Goal: Information Seeking & Learning: Learn about a topic

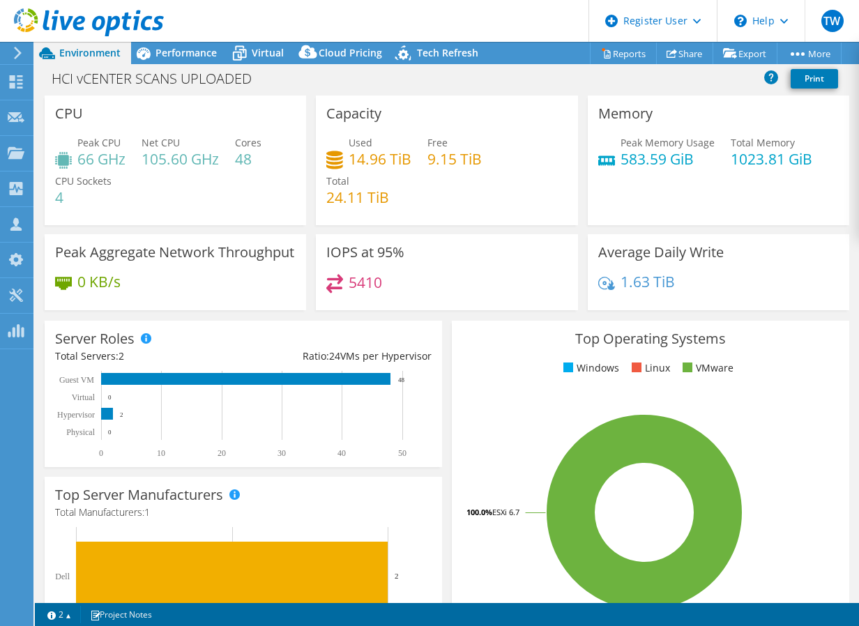
select select "USD"
click at [173, 63] on div "Performance" at bounding box center [179, 53] width 96 height 22
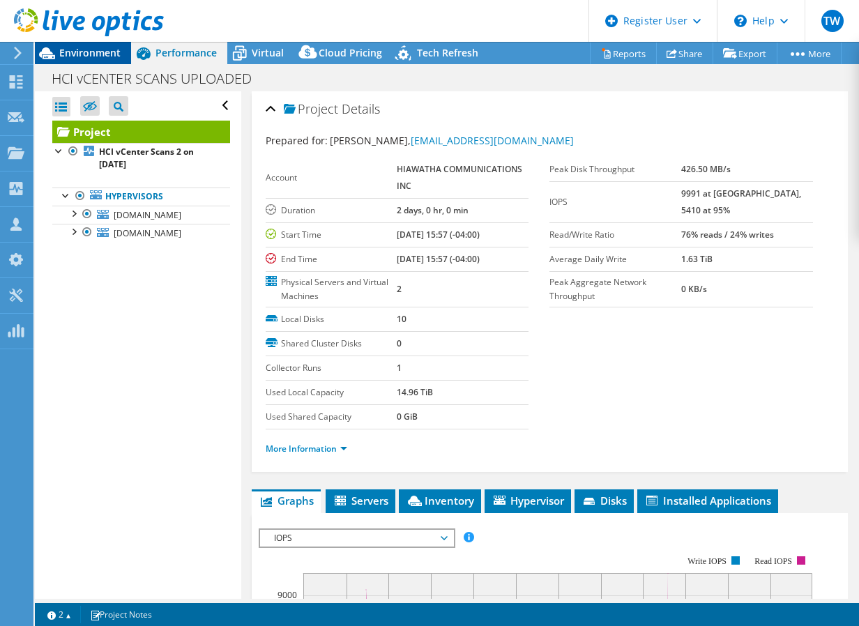
drag, startPoint x: 173, startPoint y: 63, endPoint x: 110, endPoint y: 59, distance: 62.9
click at [110, 59] on div "Environment" at bounding box center [83, 53] width 96 height 22
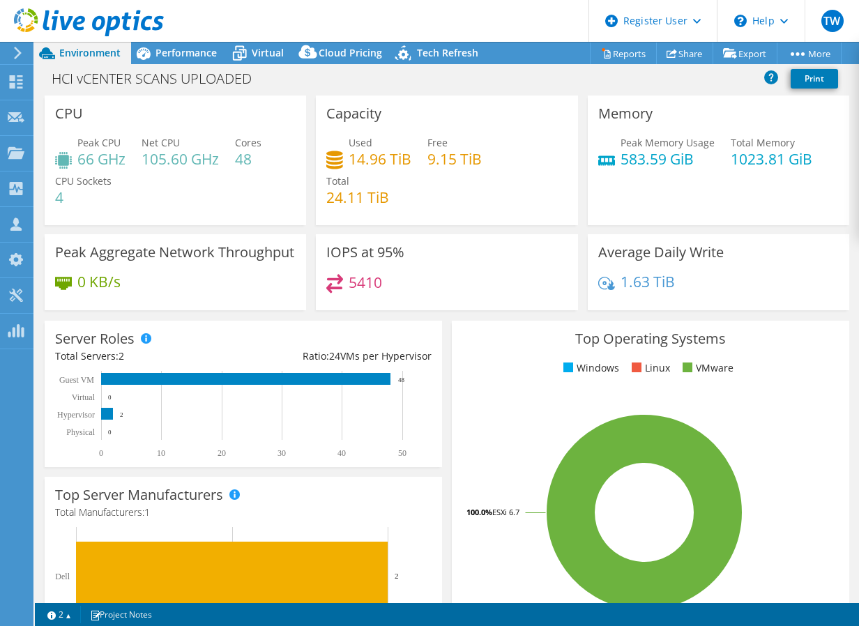
drag, startPoint x: 173, startPoint y: 205, endPoint x: 185, endPoint y: 127, distance: 79.0
click at [179, 57] on span "Performance" at bounding box center [186, 52] width 61 height 13
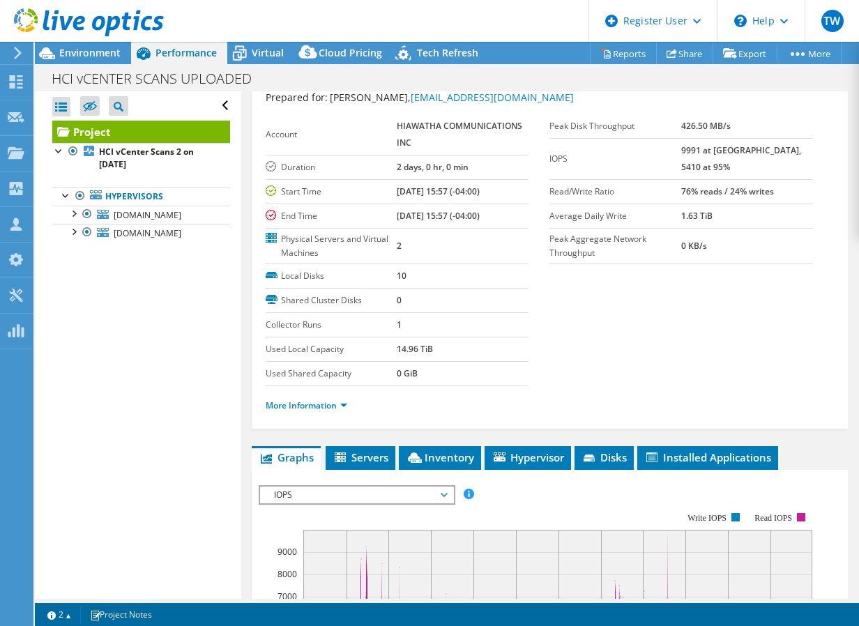
scroll to position [206, 0]
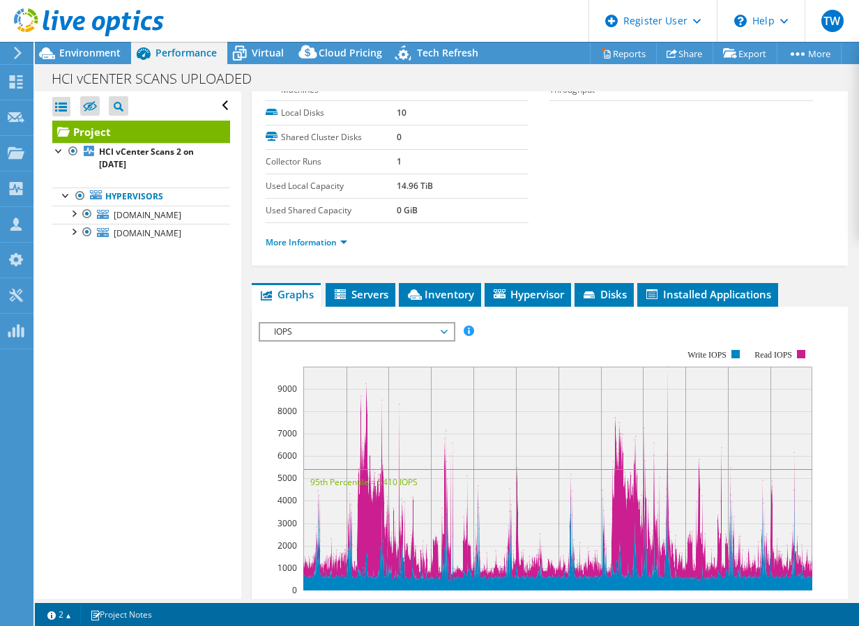
drag, startPoint x: 314, startPoint y: 354, endPoint x: 306, endPoint y: 412, distance: 58.5
click at [361, 337] on span "IOPS" at bounding box center [356, 332] width 179 height 17
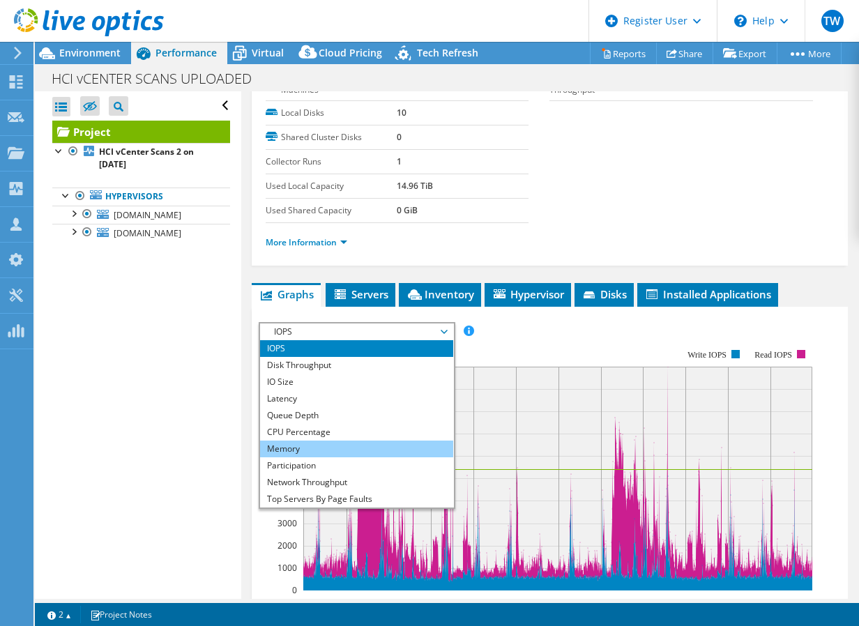
click at [324, 445] on li "Memory" at bounding box center [356, 449] width 193 height 17
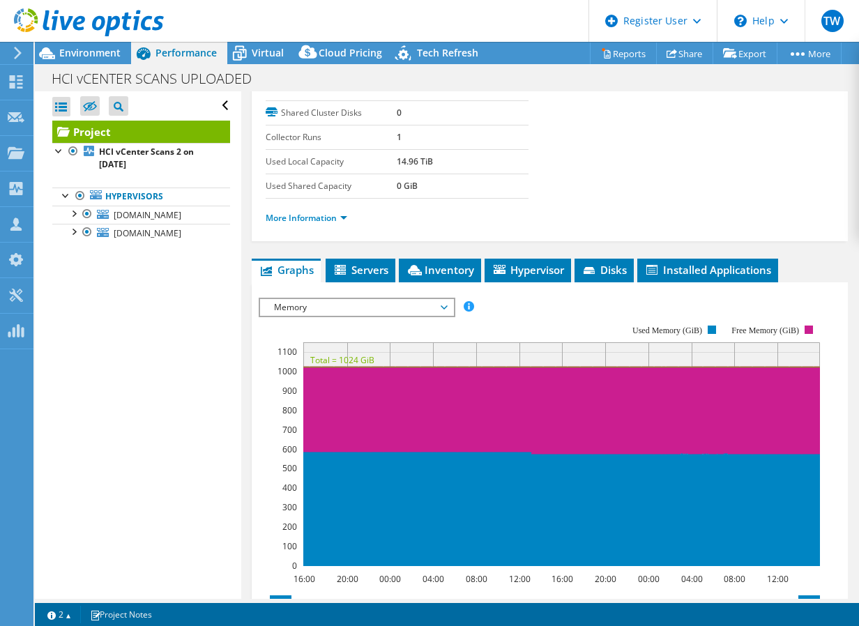
drag, startPoint x: 529, startPoint y: 191, endPoint x: 527, endPoint y: 220, distance: 28.7
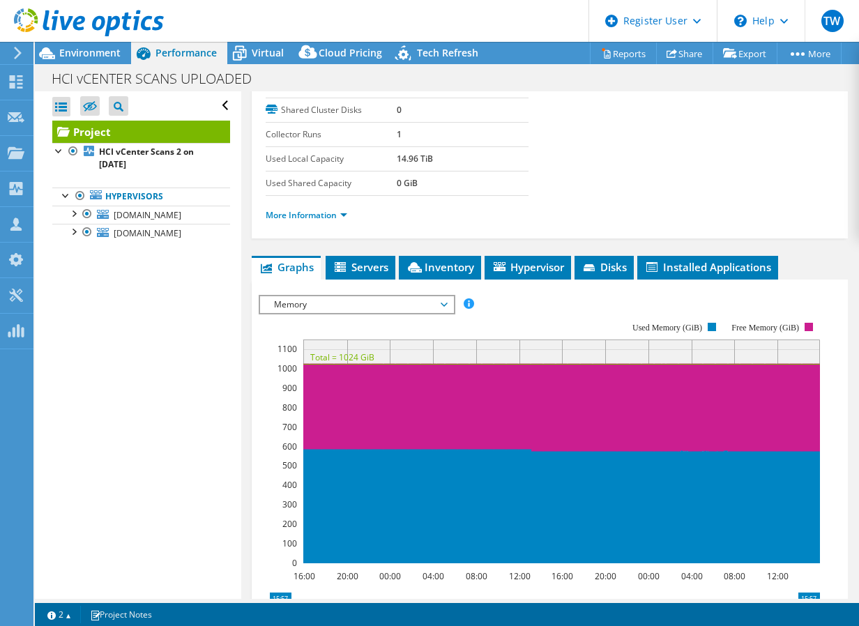
click at [401, 301] on span "Memory" at bounding box center [356, 304] width 179 height 17
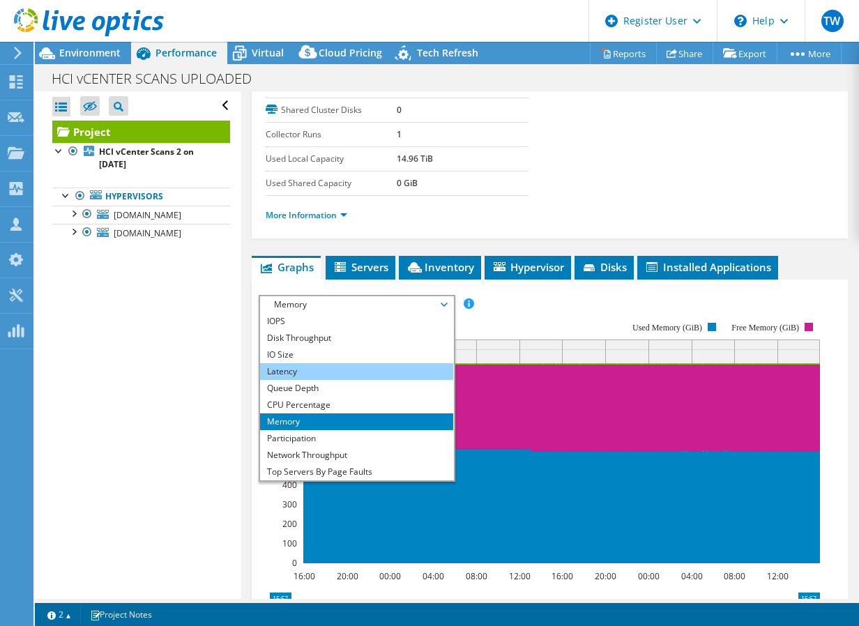
click at [354, 374] on li "Latency" at bounding box center [356, 371] width 193 height 17
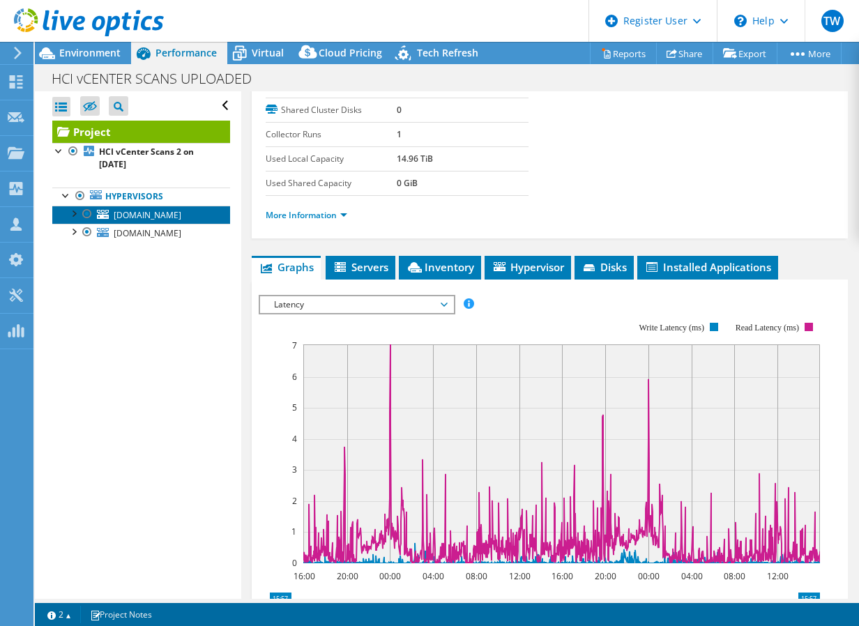
click at [152, 221] on span "[DOMAIN_NAME]" at bounding box center [148, 215] width 68 height 12
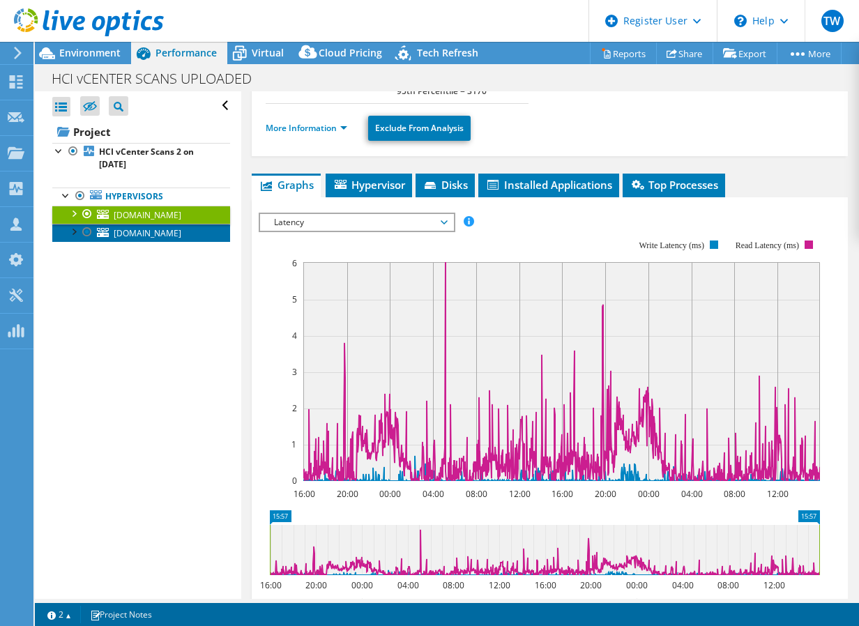
click at [147, 239] on span "[DOMAIN_NAME]" at bounding box center [148, 233] width 68 height 12
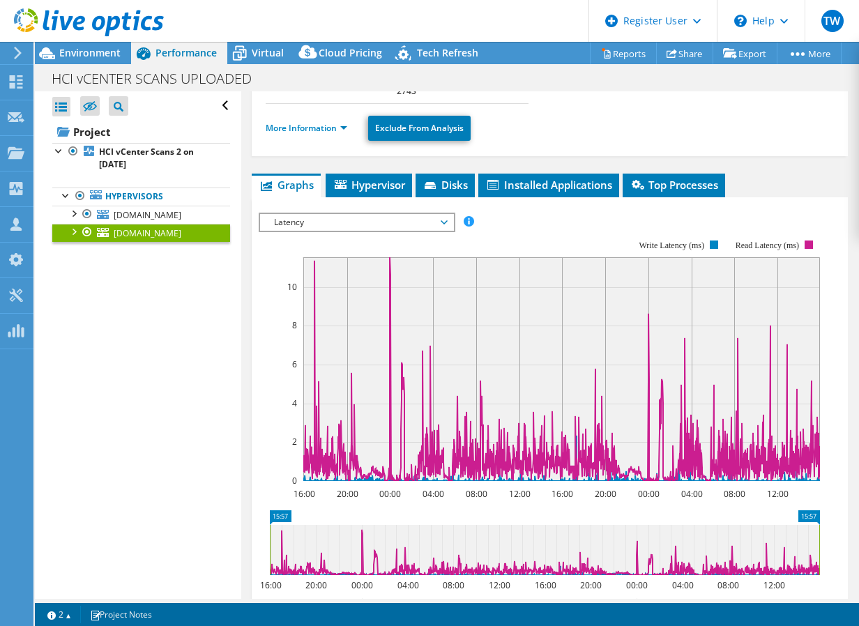
click at [360, 229] on span "Latency" at bounding box center [356, 222] width 179 height 17
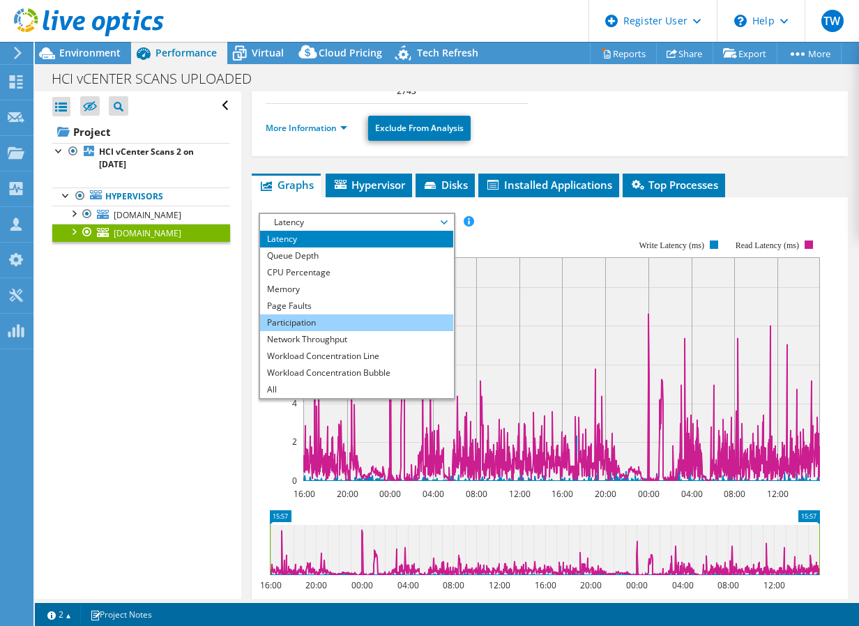
scroll to position [48, 0]
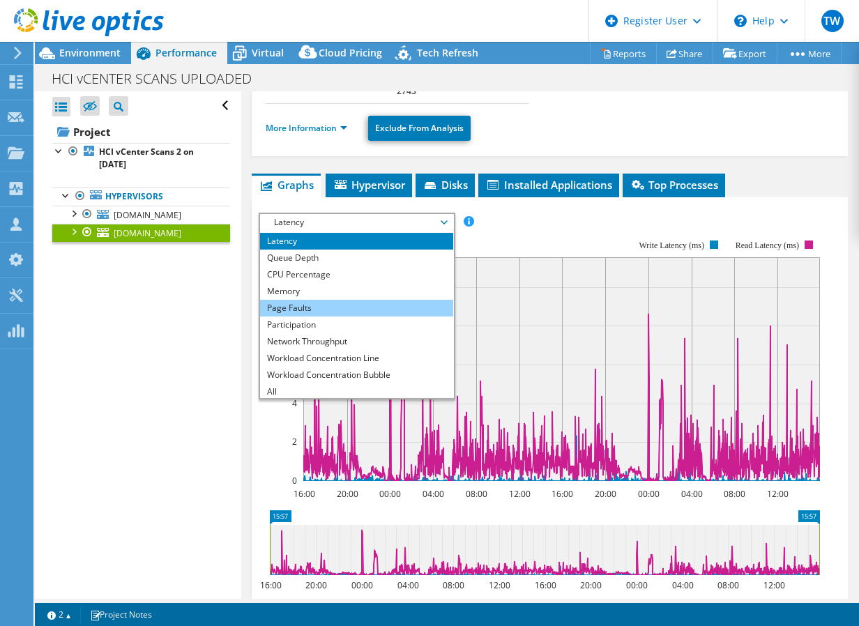
click at [354, 306] on li "Page Faults" at bounding box center [356, 308] width 193 height 17
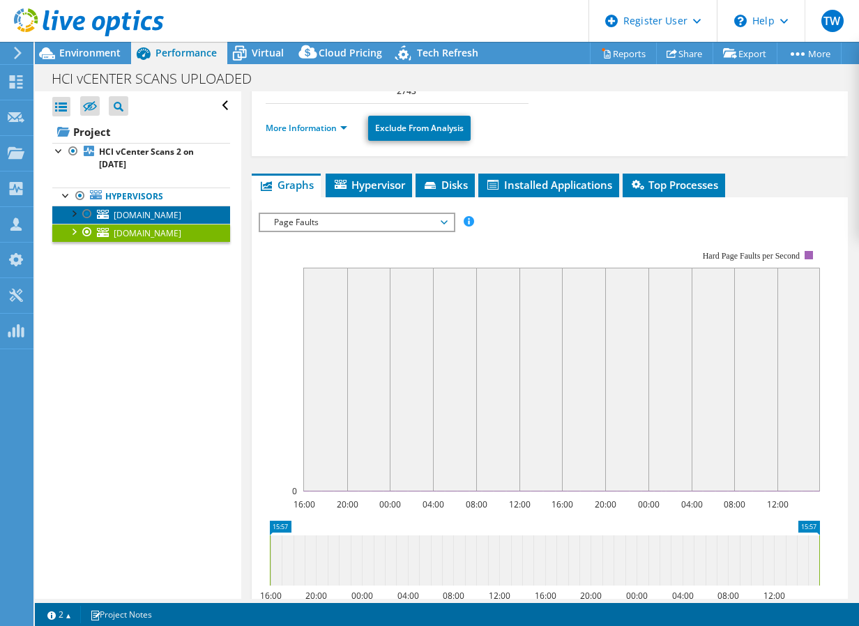
click at [158, 221] on span "[DOMAIN_NAME]" at bounding box center [148, 215] width 68 height 12
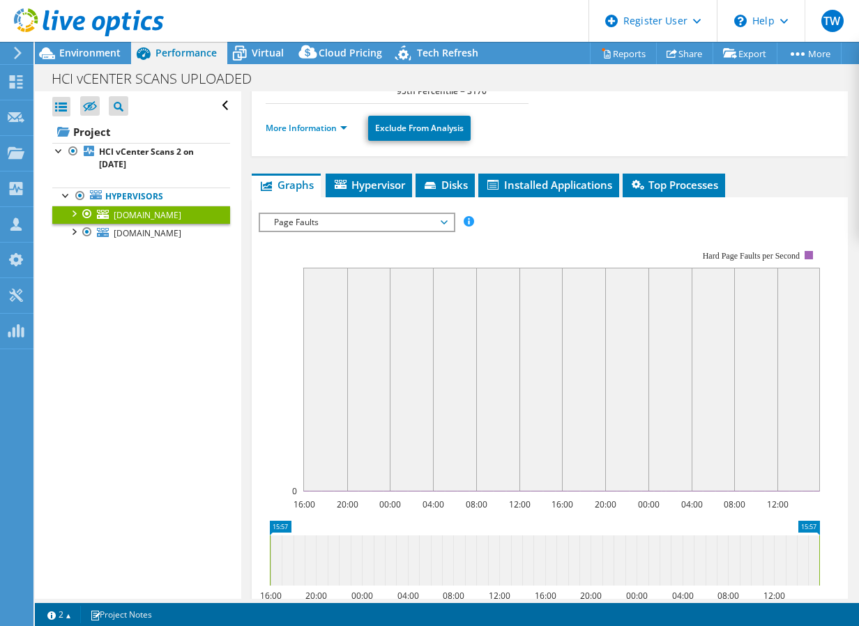
click at [319, 228] on span "Page Faults" at bounding box center [356, 222] width 179 height 17
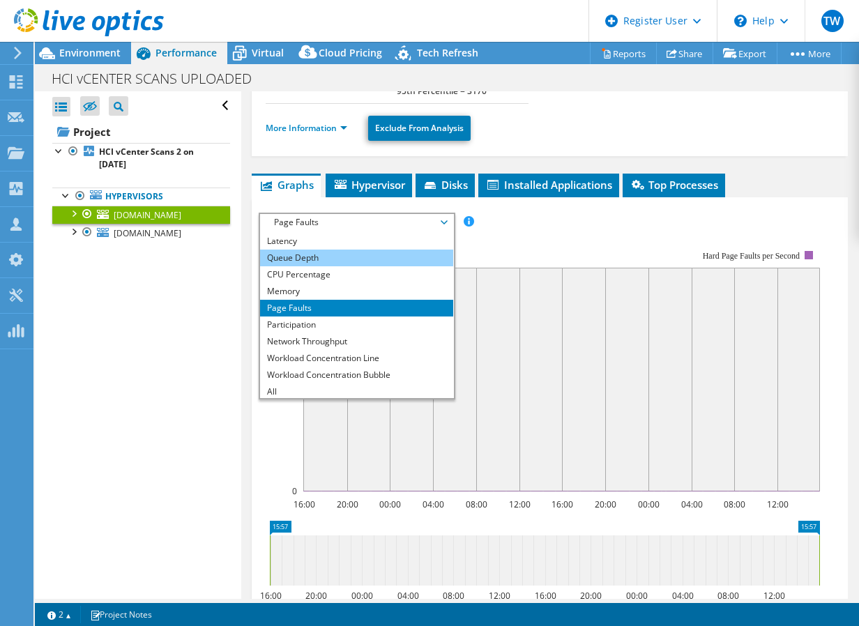
click at [347, 257] on li "Queue Depth" at bounding box center [356, 258] width 193 height 17
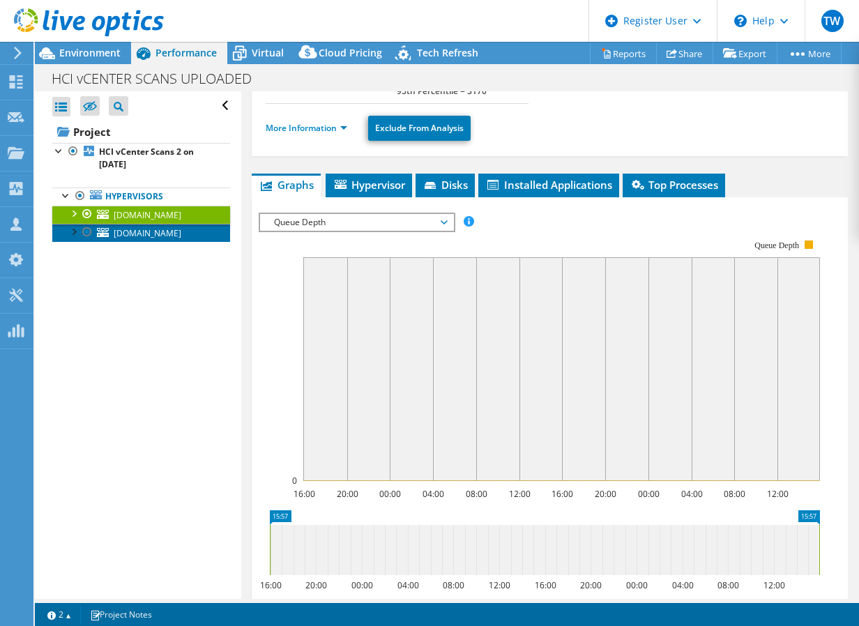
click at [157, 242] on link "[DOMAIN_NAME]" at bounding box center [141, 233] width 178 height 18
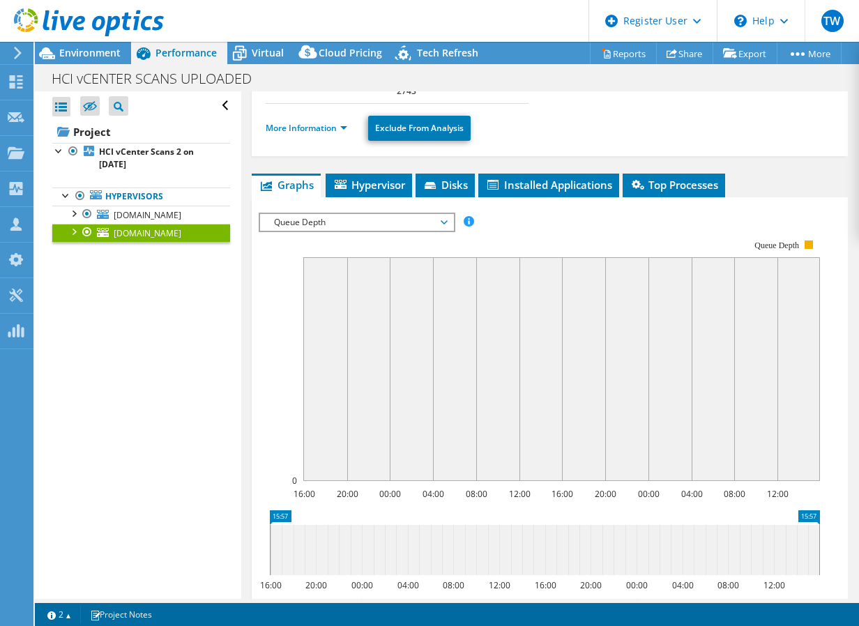
click at [318, 231] on div "Queue Depth IOPS Disk Throughput IO Size Latency Queue Depth CPU Percentage Mem…" at bounding box center [357, 223] width 197 height 20
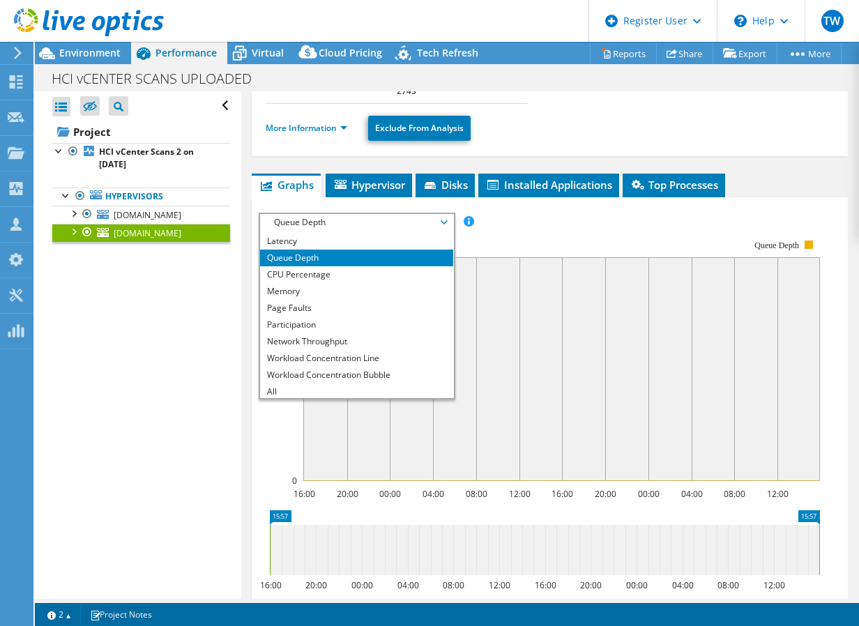
scroll to position [0, 0]
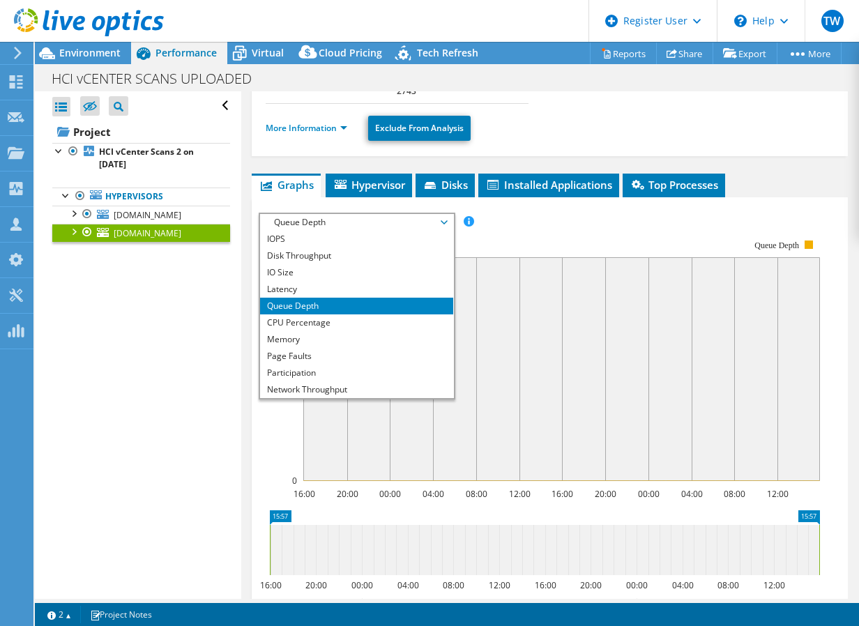
click at [70, 43] on div at bounding box center [82, 23] width 164 height 47
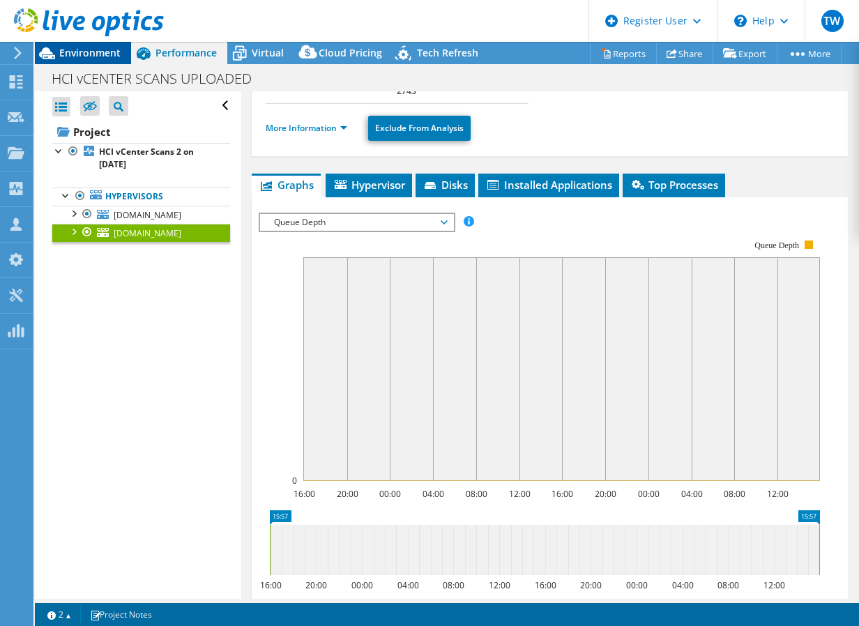
click at [71, 47] on span "Environment" at bounding box center [89, 52] width 61 height 13
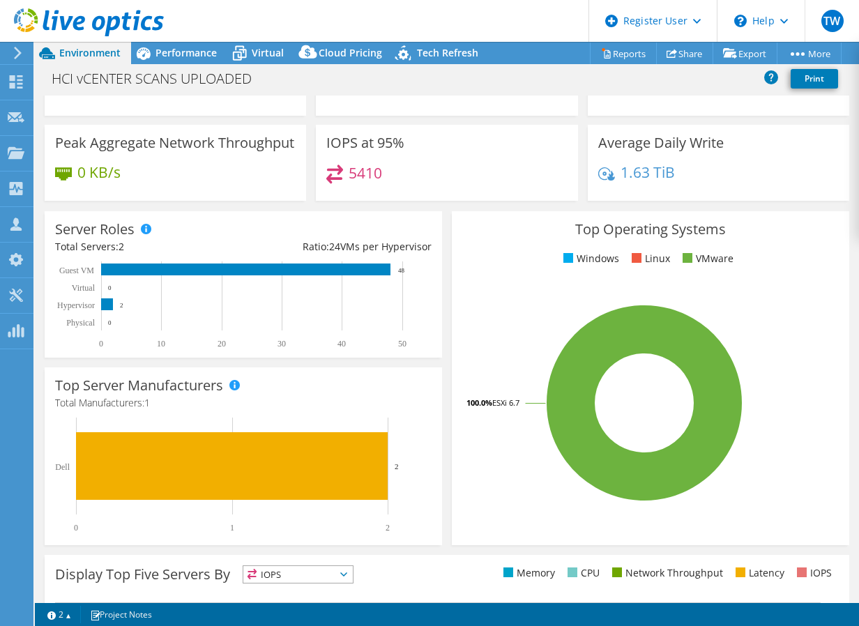
drag, startPoint x: 396, startPoint y: 179, endPoint x: 404, endPoint y: 236, distance: 57.1
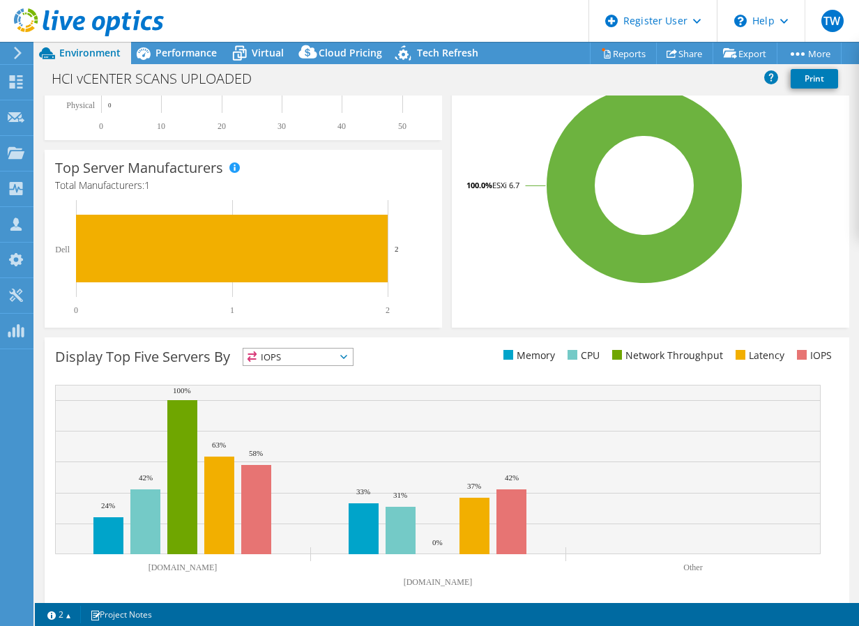
drag, startPoint x: 434, startPoint y: 194, endPoint x: 434, endPoint y: 262, distance: 68.4
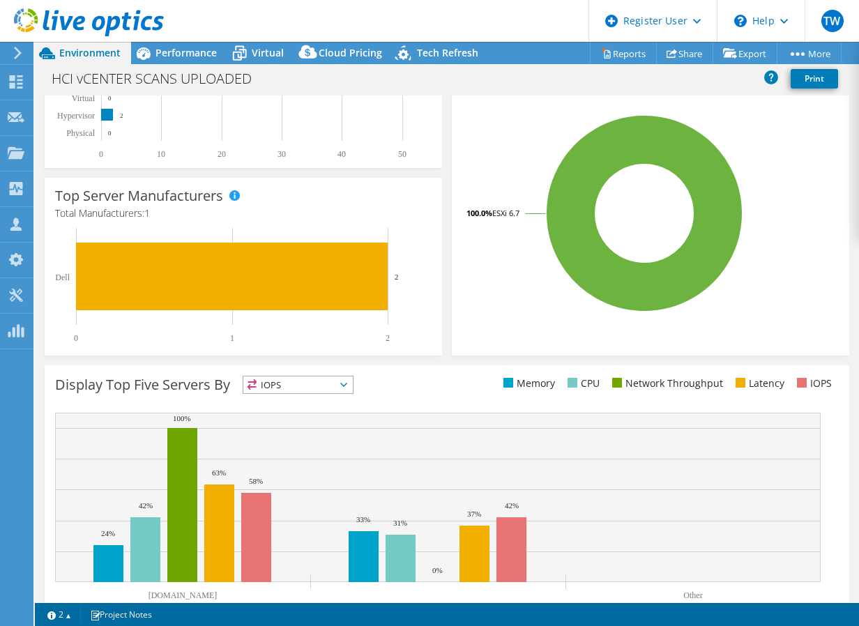
scroll to position [0, 0]
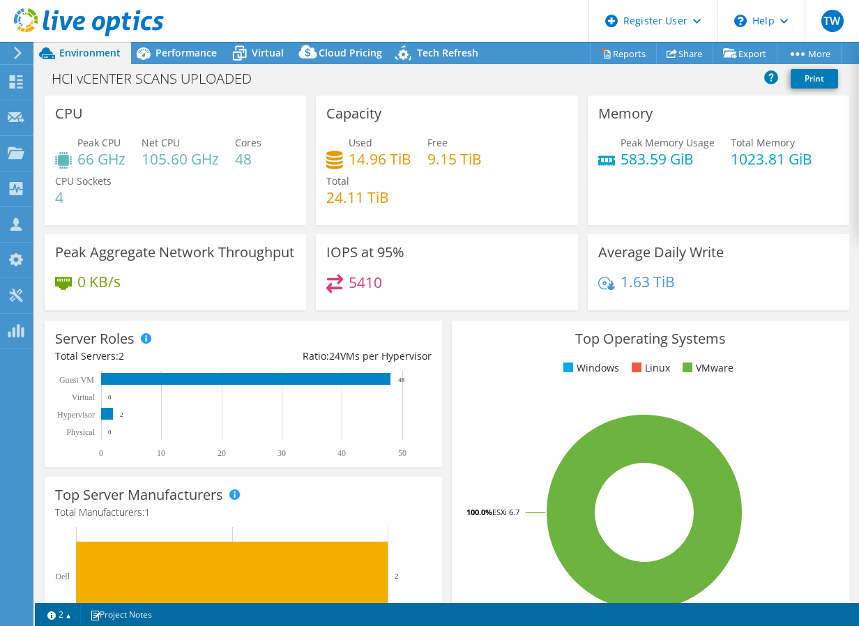
drag, startPoint x: 459, startPoint y: 193, endPoint x: 467, endPoint y: 126, distance: 68.2
click at [280, 49] on span "Virtual" at bounding box center [268, 52] width 32 height 13
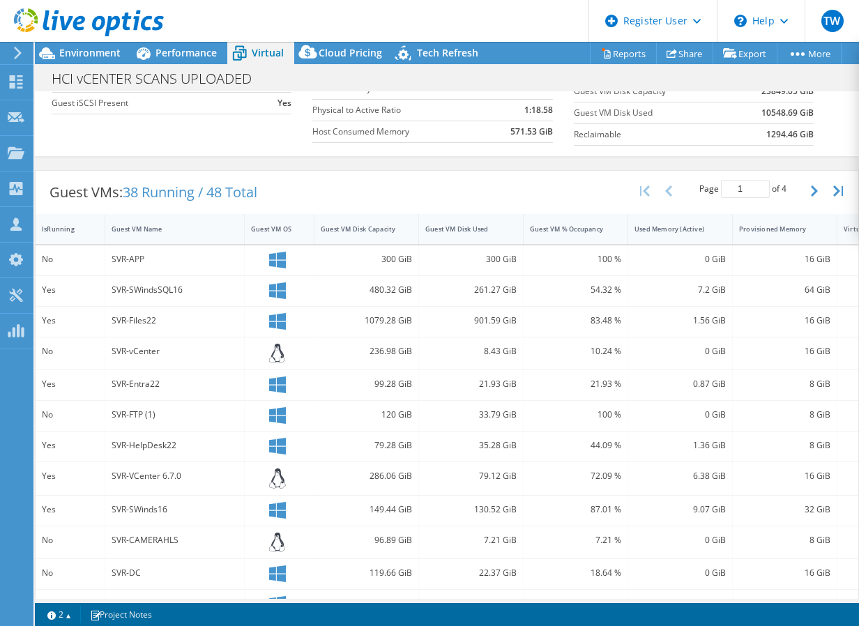
drag, startPoint x: 403, startPoint y: 185, endPoint x: 396, endPoint y: 229, distance: 45.2
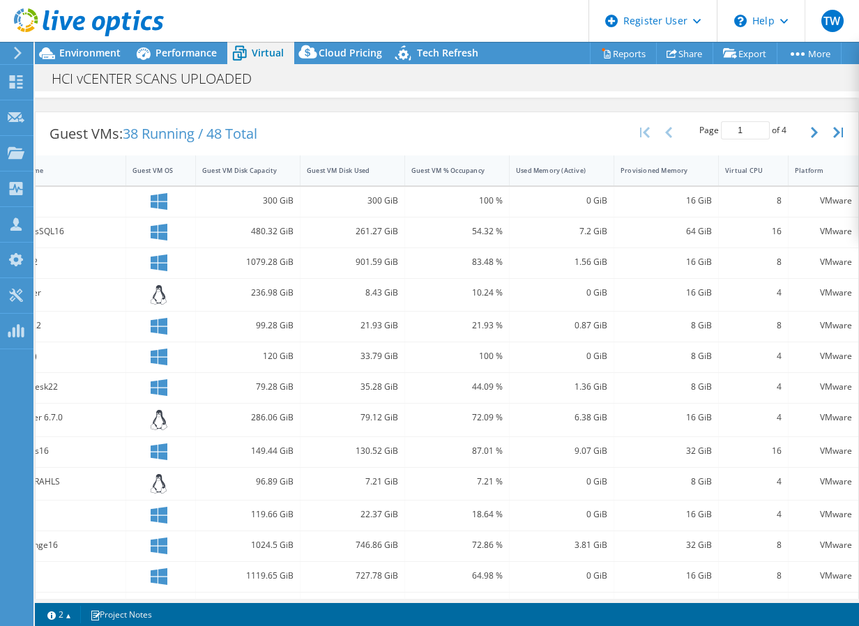
drag, startPoint x: 455, startPoint y: 280, endPoint x: 532, endPoint y: 279, distance: 77.4
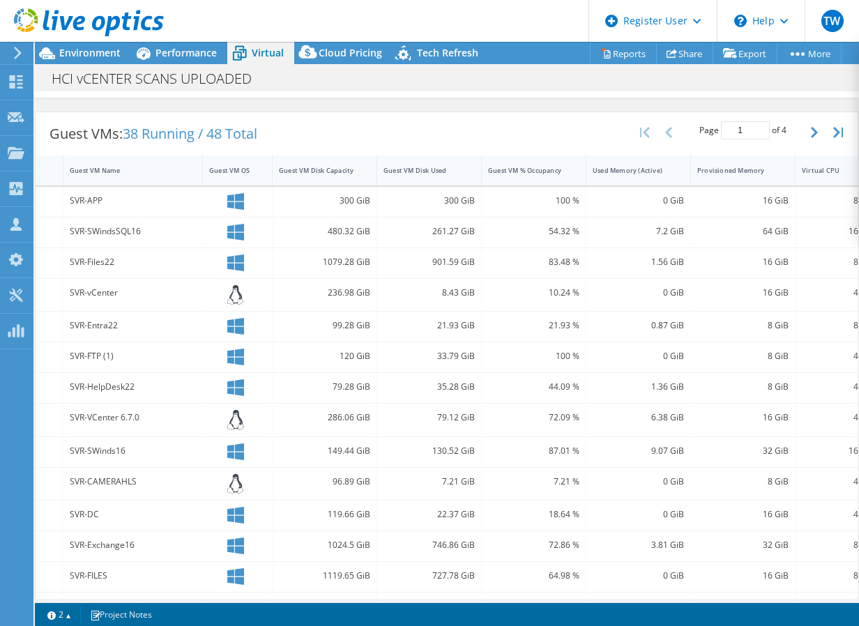
drag, startPoint x: 532, startPoint y: 279, endPoint x: 649, endPoint y: 276, distance: 116.5
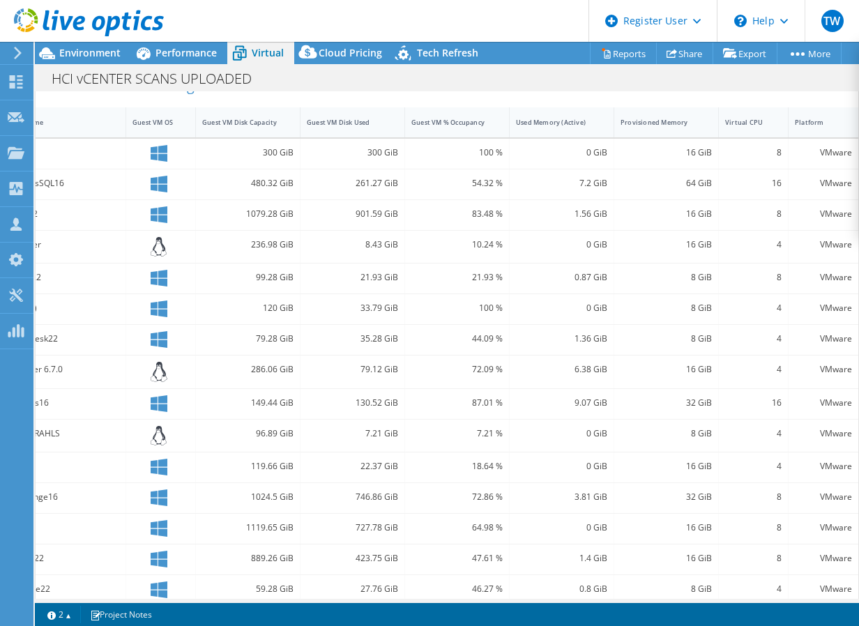
scroll to position [324, 0]
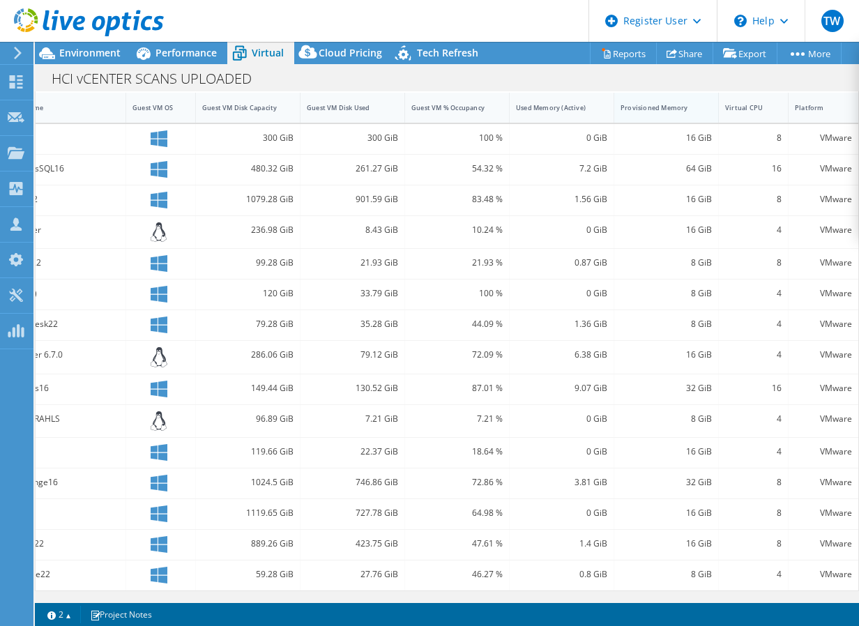
click at [651, 103] on div "Provisioned Memory" at bounding box center [658, 107] width 75 height 9
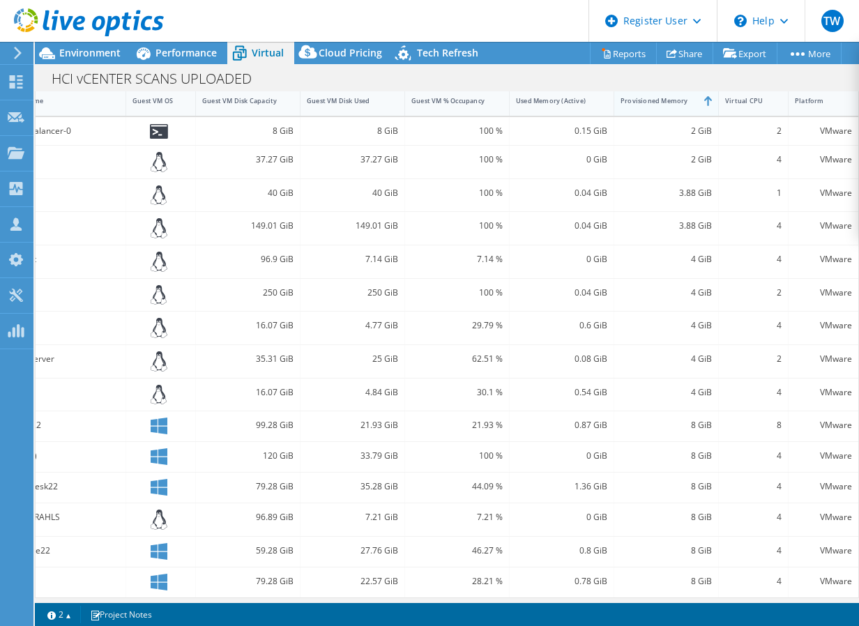
click at [652, 103] on div "Provisioned Memory" at bounding box center [658, 100] width 75 height 9
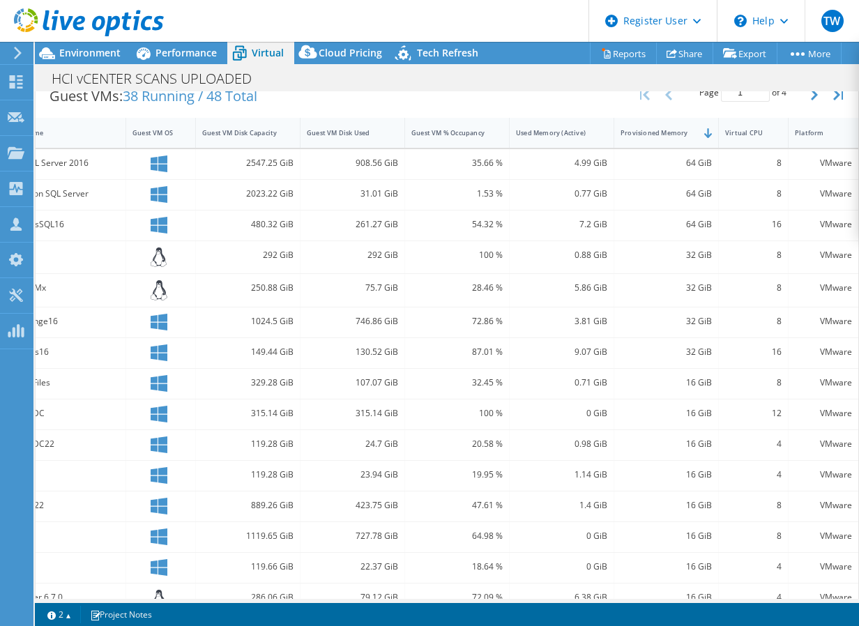
scroll to position [241, 0]
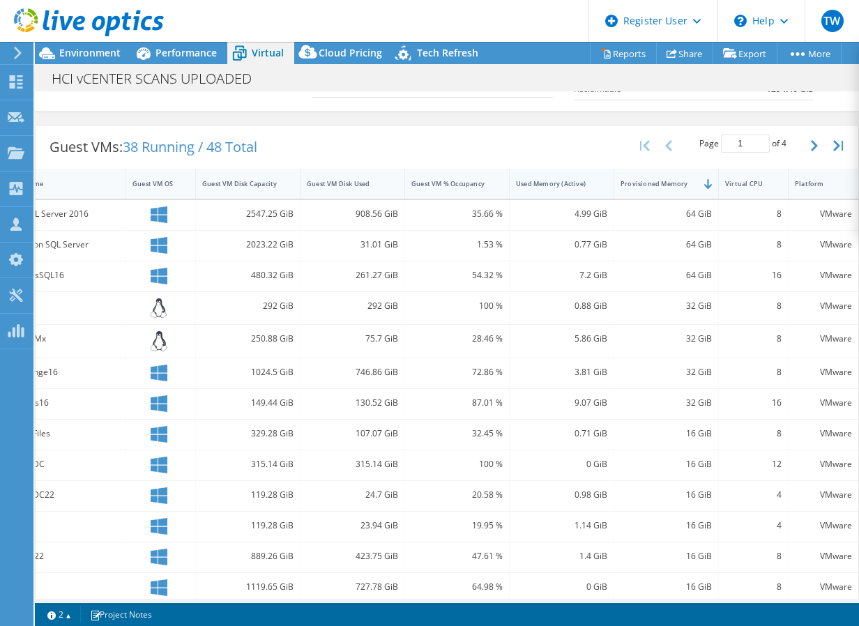
click at [578, 183] on div "Used Memory (Active)" at bounding box center [553, 183] width 75 height 9
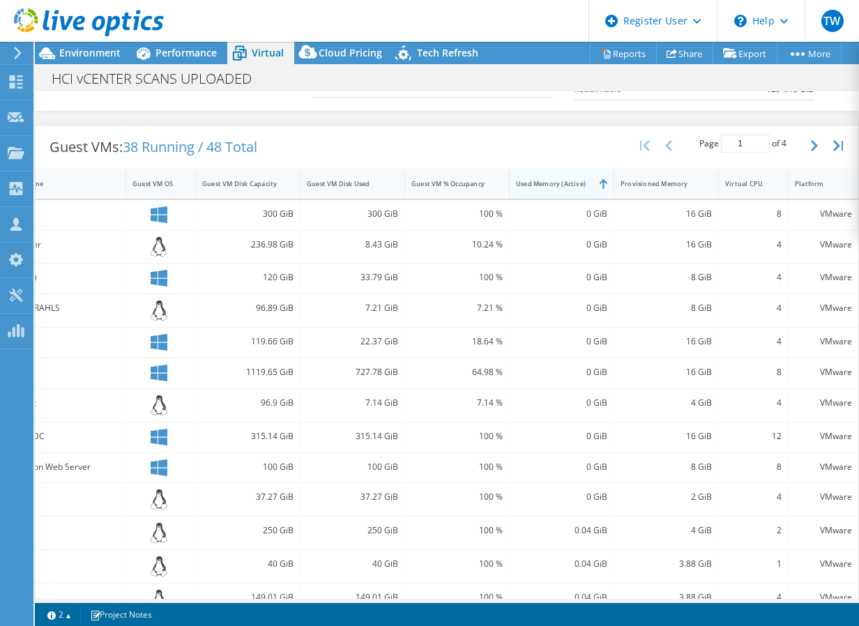
click at [568, 183] on div "Used Memory (Active)" at bounding box center [553, 183] width 75 height 9
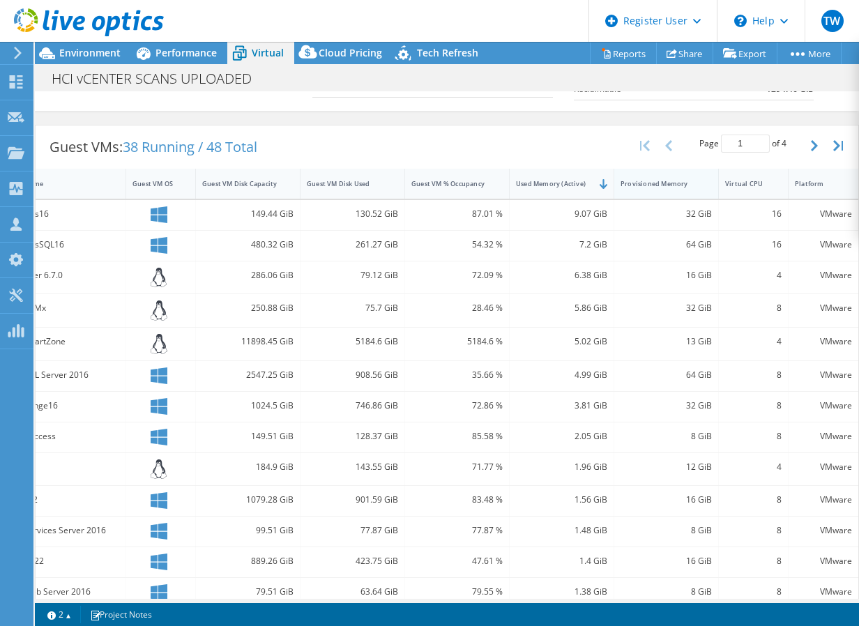
click at [658, 189] on div "Provisioned Memory" at bounding box center [658, 184] width 87 height 22
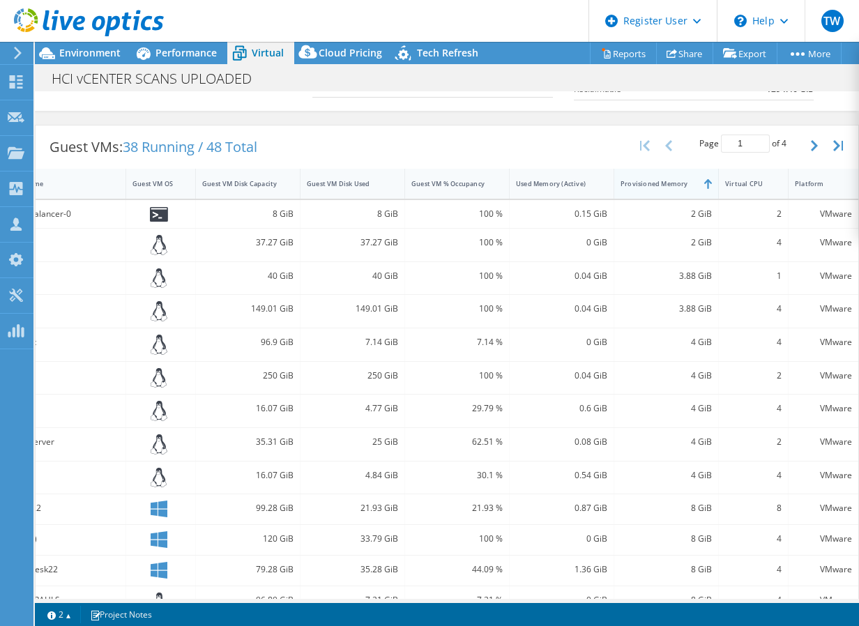
click at [658, 189] on div "Provisioned Memory" at bounding box center [658, 184] width 87 height 22
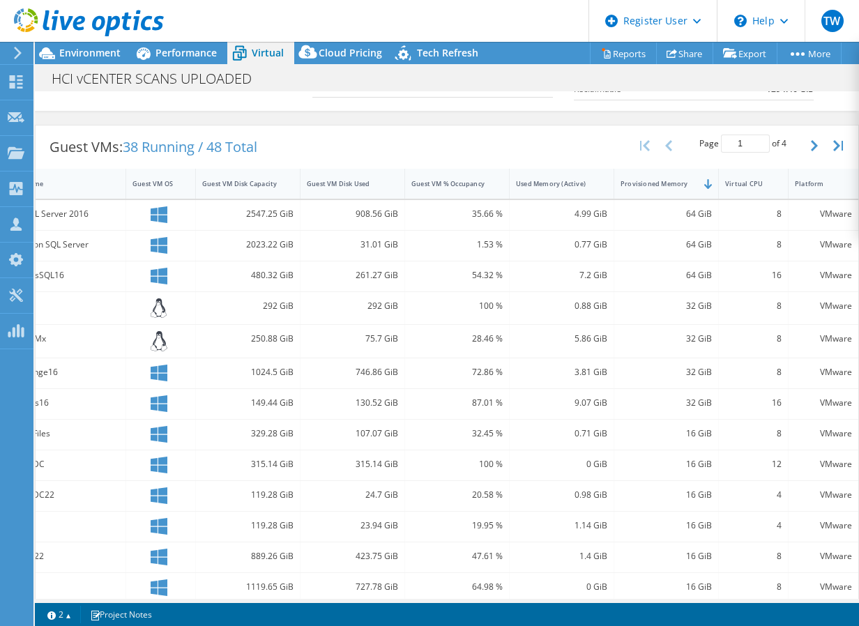
scroll to position [0, 0]
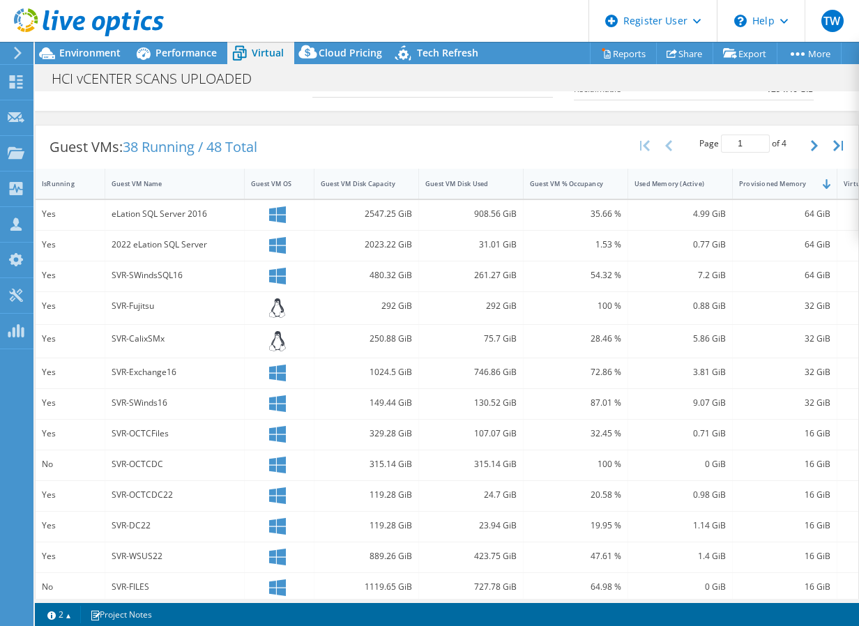
drag, startPoint x: 552, startPoint y: 285, endPoint x: 364, endPoint y: 262, distance: 189.0
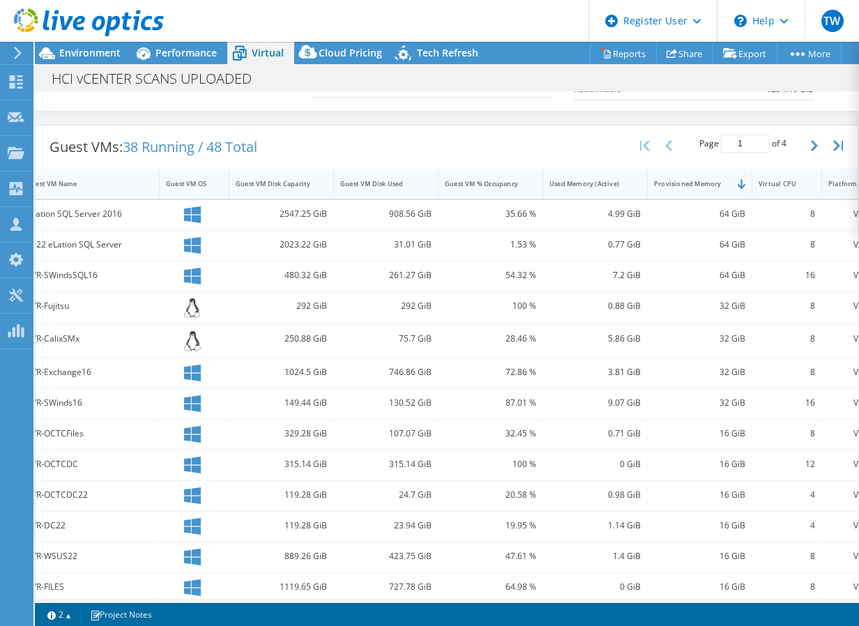
scroll to position [0, 129]
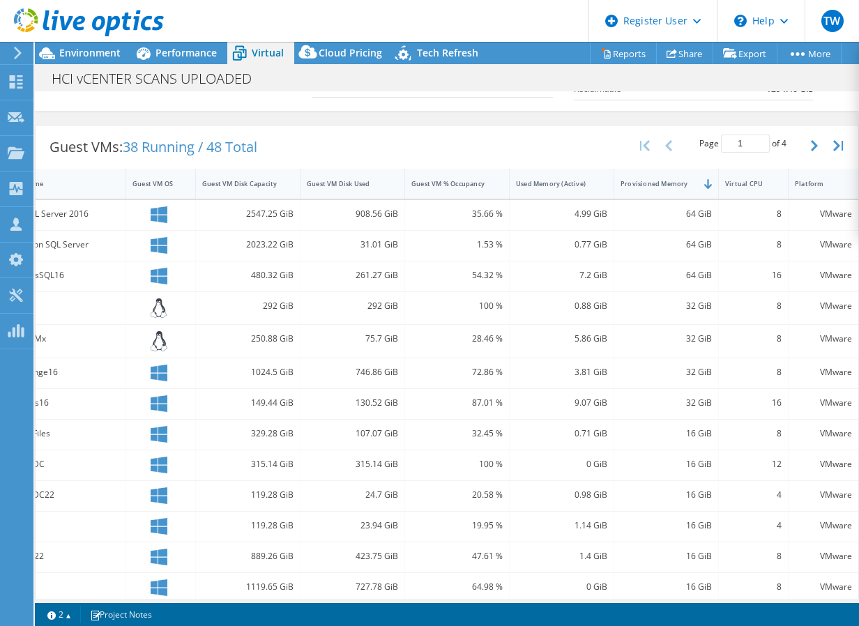
drag, startPoint x: 504, startPoint y: 259, endPoint x: 633, endPoint y: 252, distance: 129.3
click at [756, 179] on div "Virtual CPU" at bounding box center [745, 184] width 52 height 22
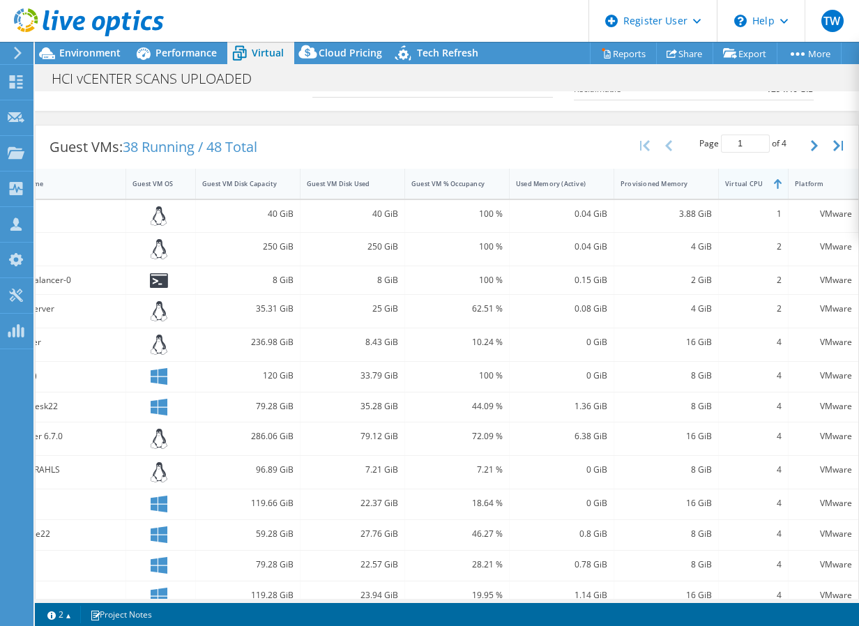
click at [751, 181] on div "Virtual CPU" at bounding box center [745, 183] width 40 height 9
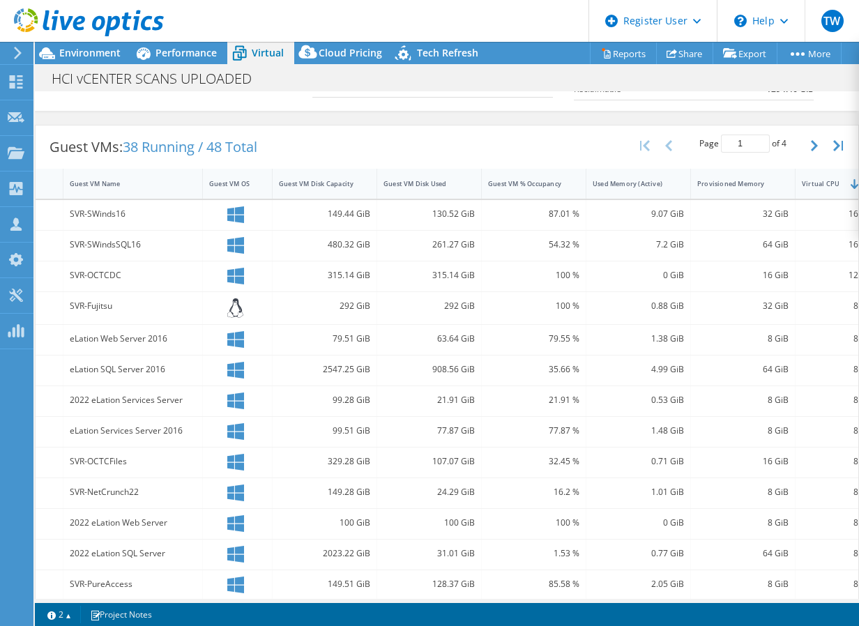
scroll to position [0, 0]
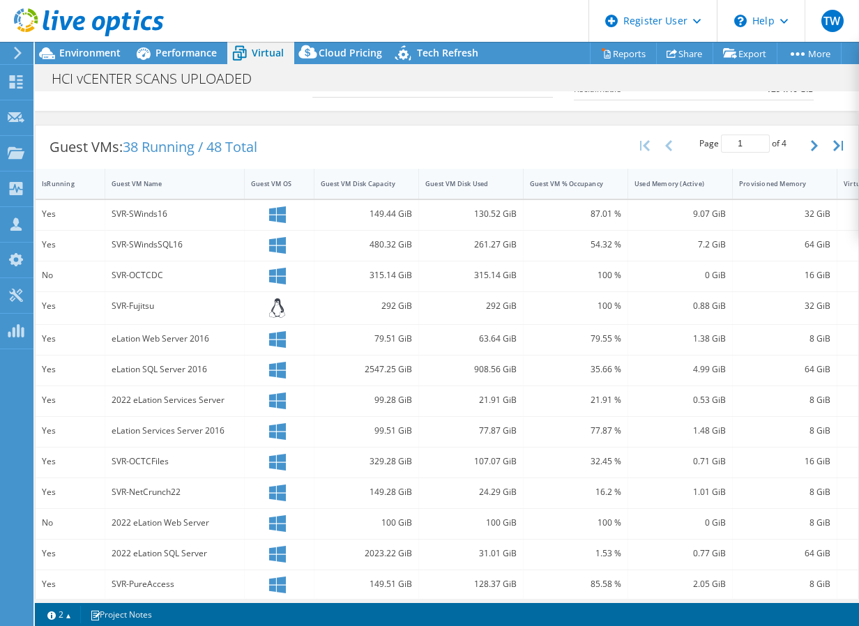
drag, startPoint x: 508, startPoint y: 266, endPoint x: 338, endPoint y: 268, distance: 169.5
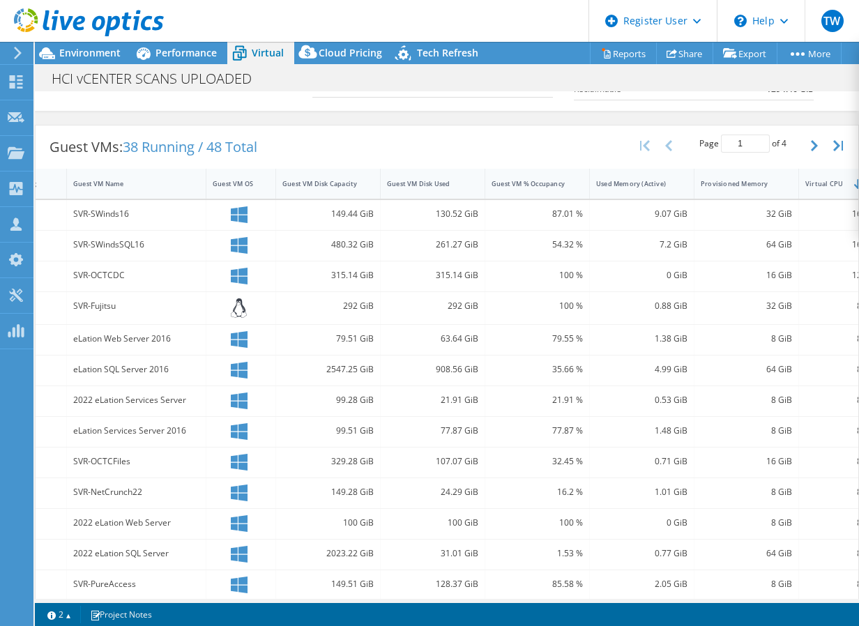
scroll to position [0, 129]
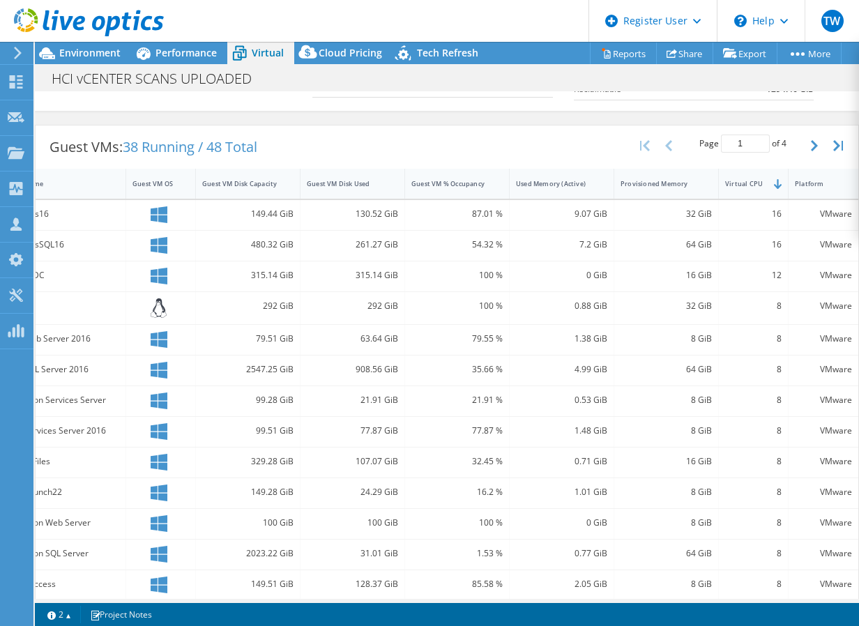
drag, startPoint x: 370, startPoint y: 264, endPoint x: 460, endPoint y: 264, distance: 90.0
click at [462, 183] on div "Guest VM % Occupancy" at bounding box center [449, 183] width 75 height 9
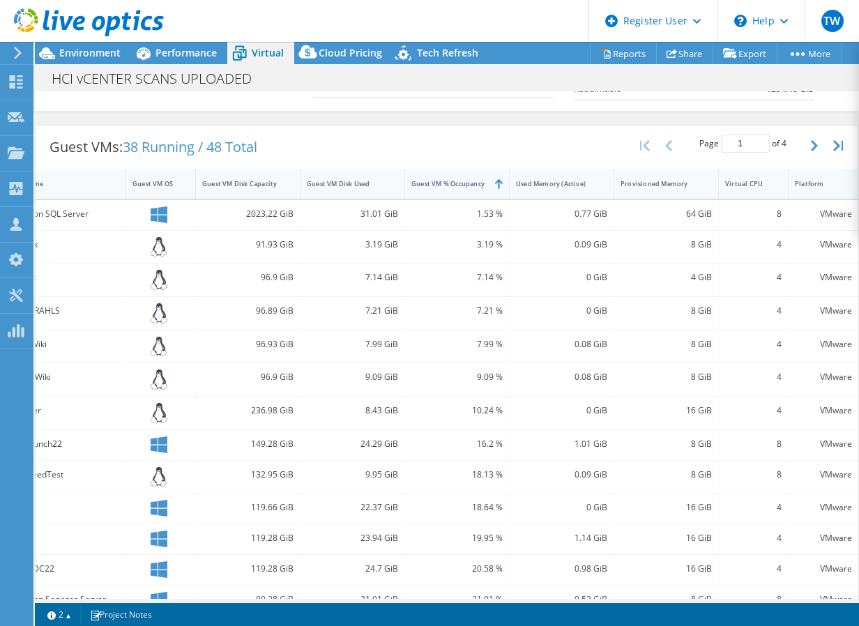
click at [462, 183] on div "Guest VM % Occupancy" at bounding box center [449, 183] width 75 height 9
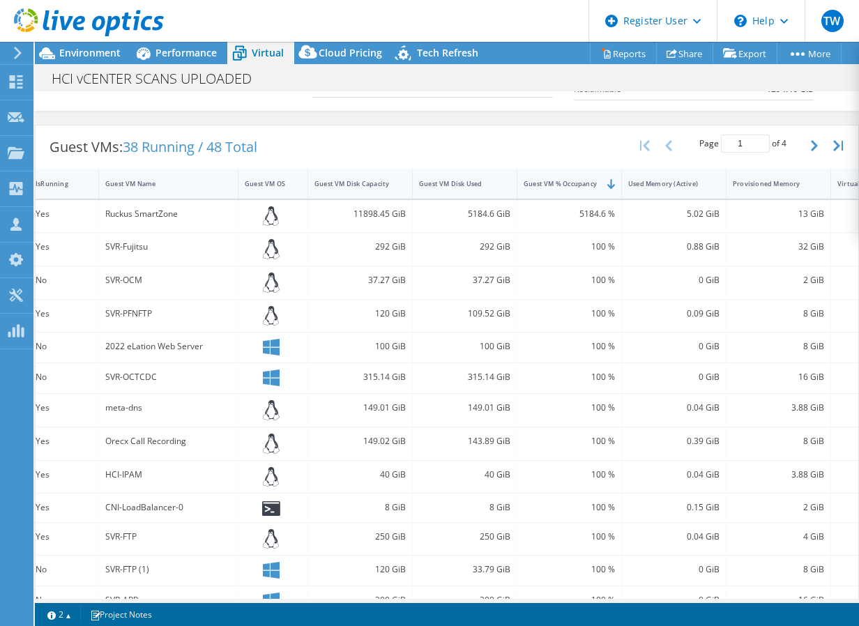
scroll to position [0, 0]
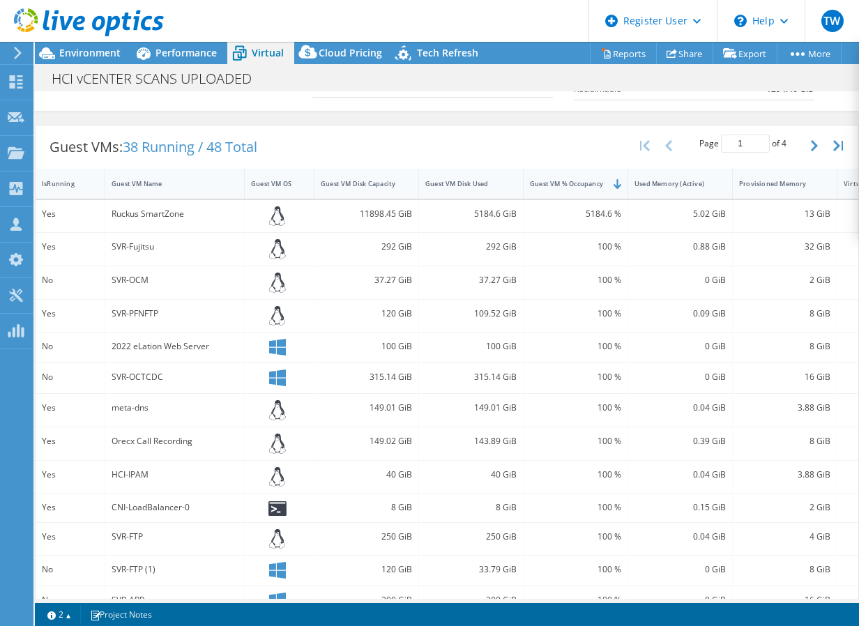
drag, startPoint x: 460, startPoint y: 246, endPoint x: 379, endPoint y: 247, distance: 80.9
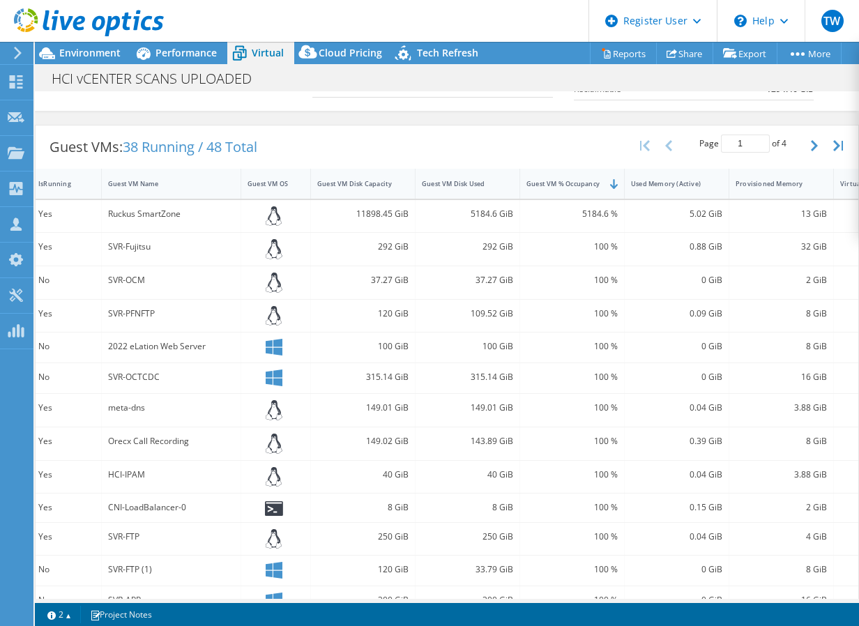
scroll to position [0, 13]
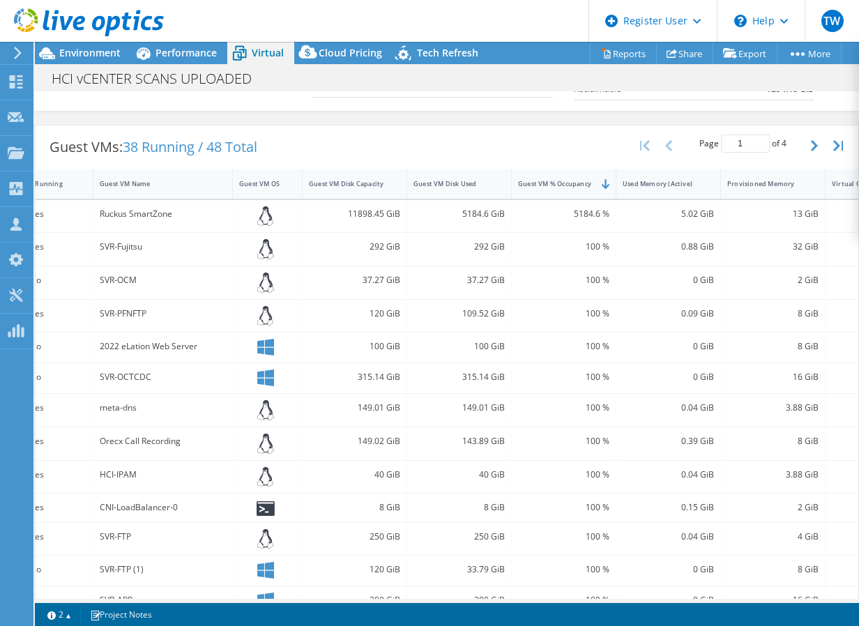
drag, startPoint x: 452, startPoint y: 250, endPoint x: 474, endPoint y: 250, distance: 21.6
drag, startPoint x: 181, startPoint y: 54, endPoint x: 239, endPoint y: -35, distance: 106.8
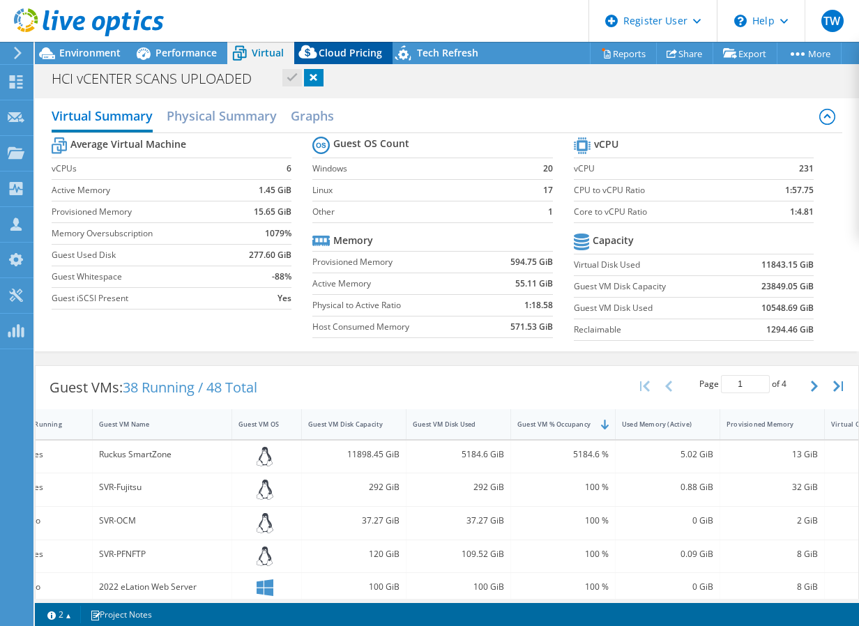
drag, startPoint x: 356, startPoint y: 278, endPoint x: 372, endPoint y: 54, distance: 225.1
click at [219, 116] on h2 "Physical Summary" at bounding box center [222, 117] width 110 height 31
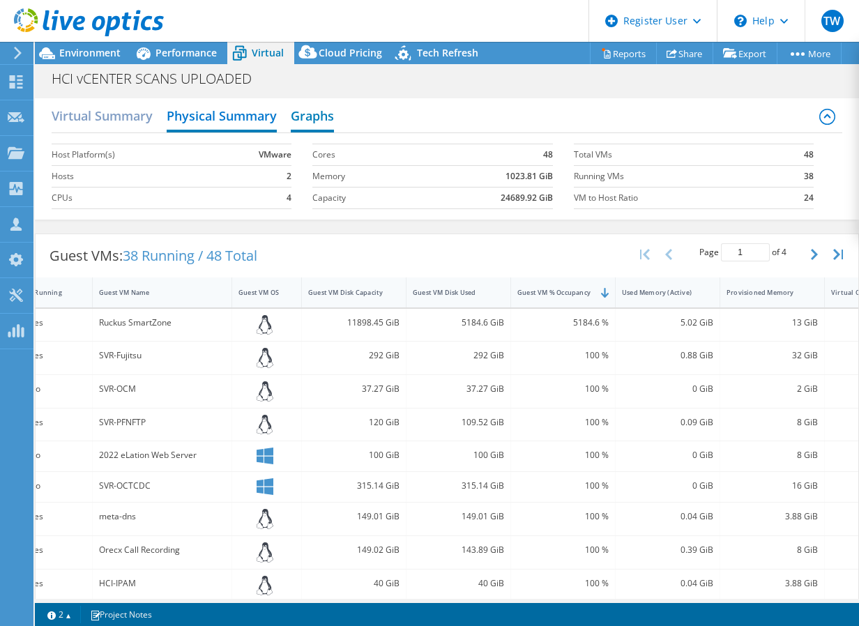
click at [322, 120] on h2 "Graphs" at bounding box center [312, 117] width 43 height 31
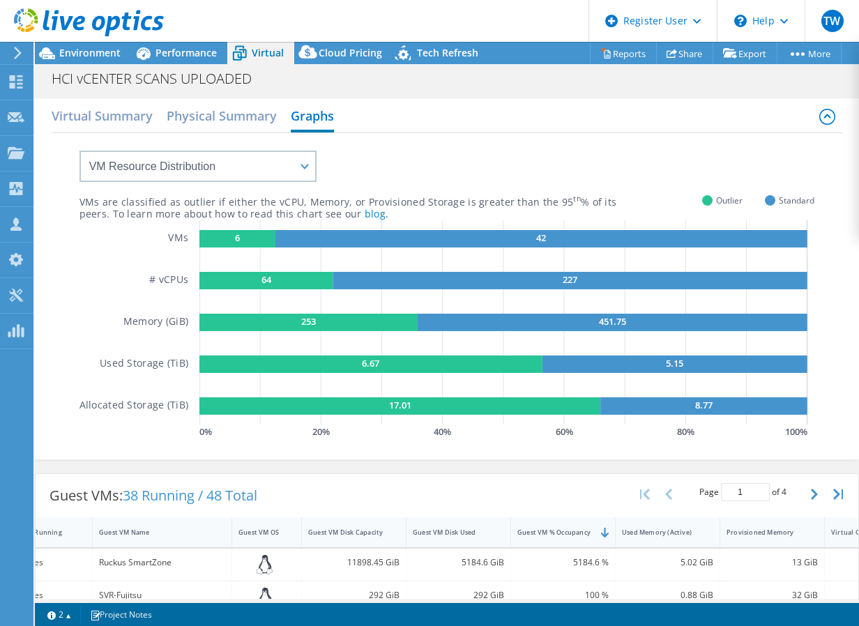
click at [126, 273] on div "VMs # vCPUs Memory (GiB) Used Storage (TiB) Allocated Storage (TiB)" at bounding box center [140, 331] width 120 height 222
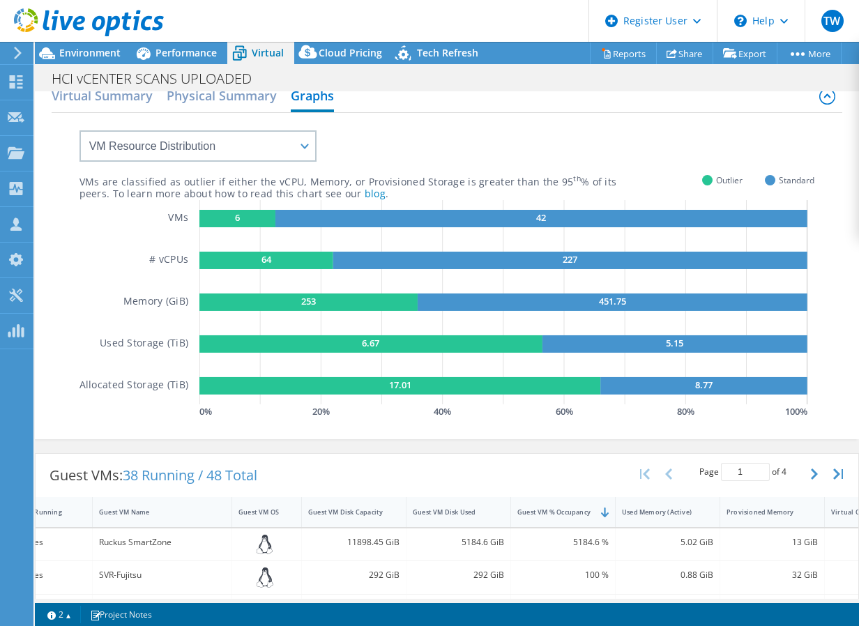
drag, startPoint x: 128, startPoint y: 276, endPoint x: 128, endPoint y: 300, distance: 23.7
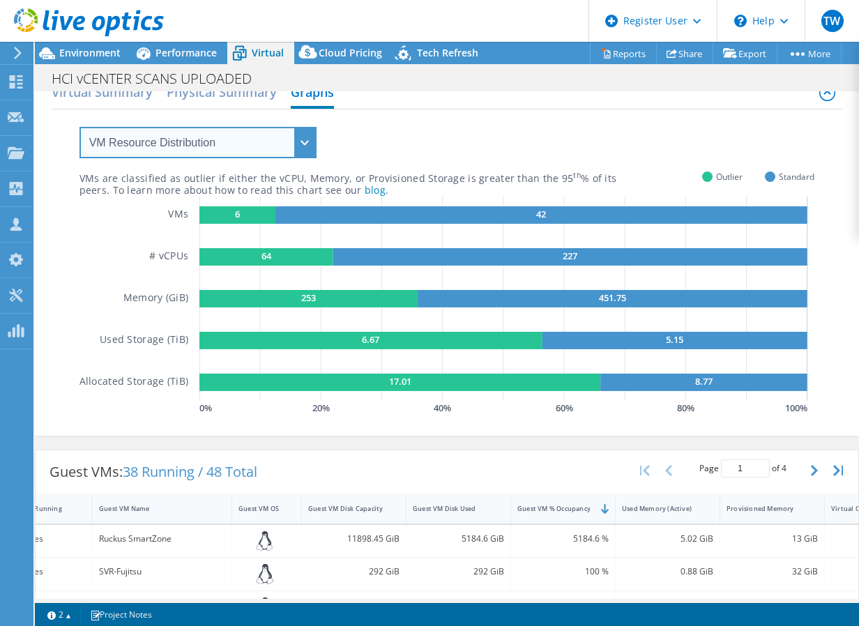
click at [169, 133] on select "VM Resource Distribution Provisioning Contrast Over Provisioning" at bounding box center [198, 142] width 237 height 31
click at [80, 127] on select "VM Resource Distribution Provisioning Contrast Over Provisioning" at bounding box center [198, 142] width 237 height 31
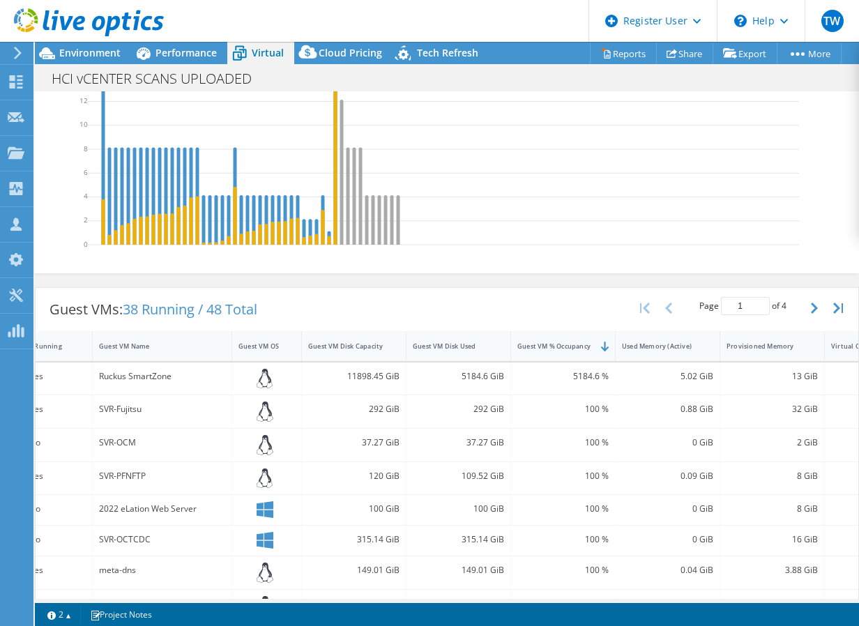
scroll to position [319, 0]
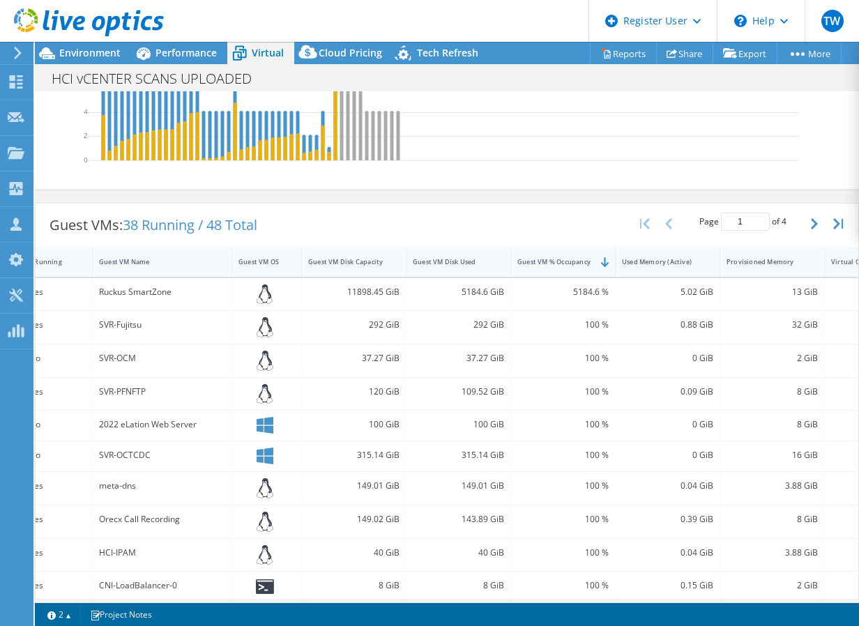
drag, startPoint x: 371, startPoint y: 190, endPoint x: 386, endPoint y: 259, distance: 69.9
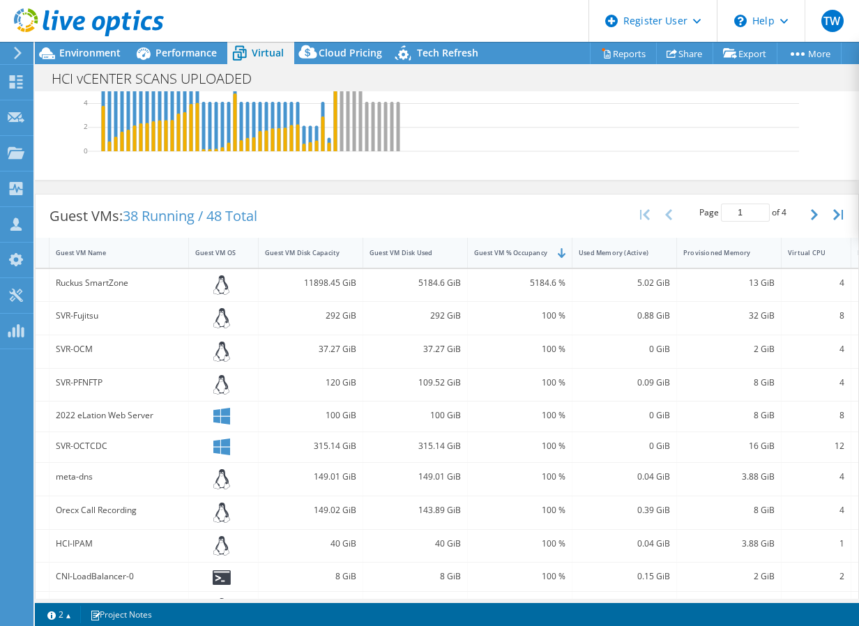
scroll to position [0, 129]
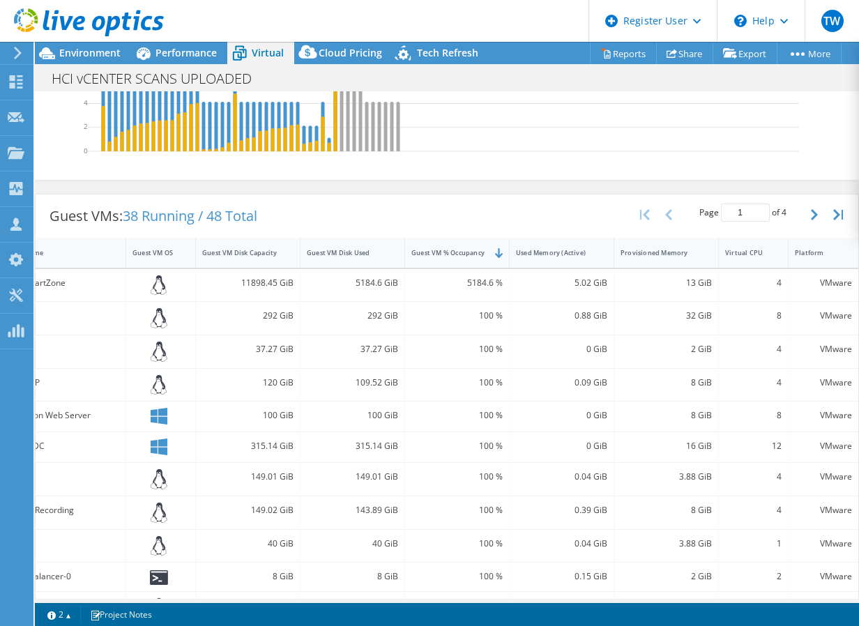
drag, startPoint x: 518, startPoint y: 285, endPoint x: 527, endPoint y: 285, distance: 8.4
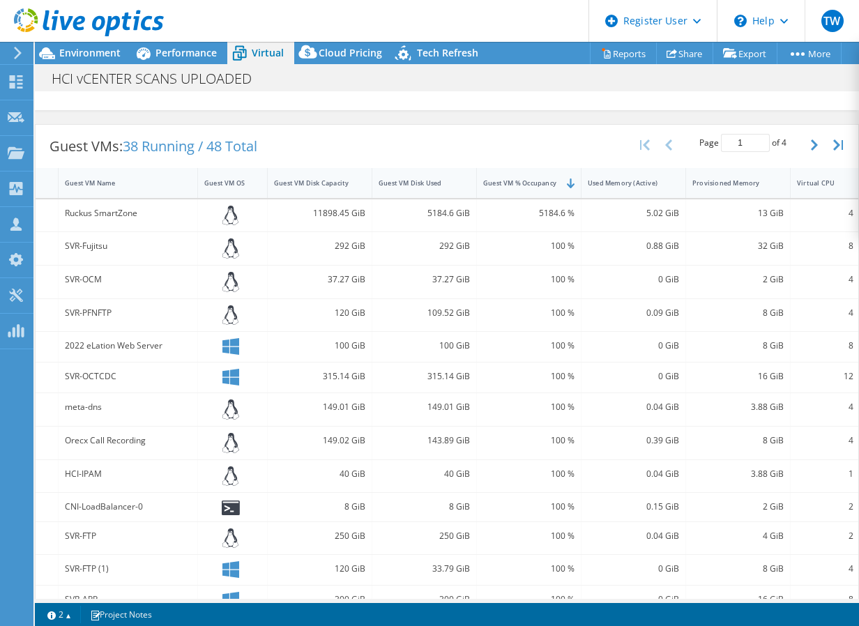
scroll to position [0, 0]
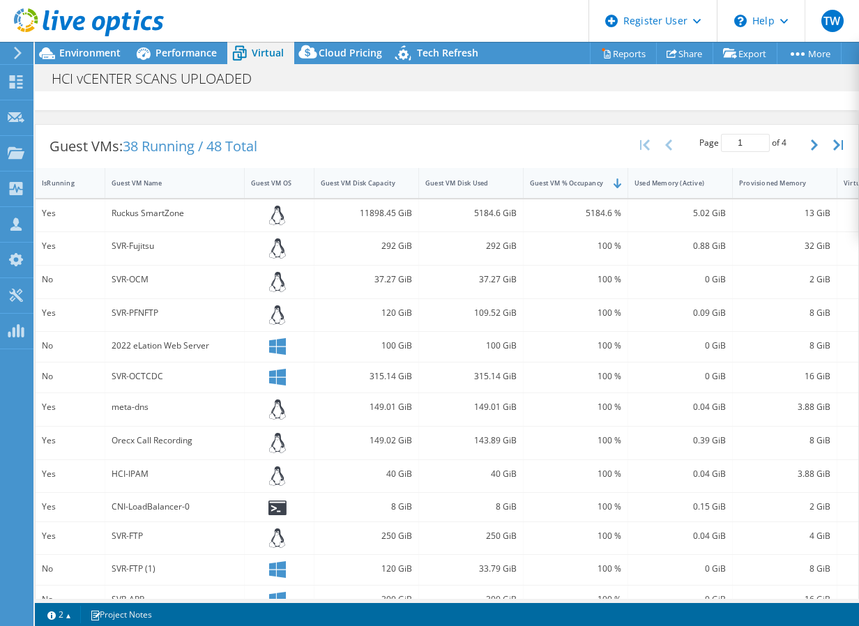
drag, startPoint x: 466, startPoint y: 220, endPoint x: 398, endPoint y: 78, distance: 157.6
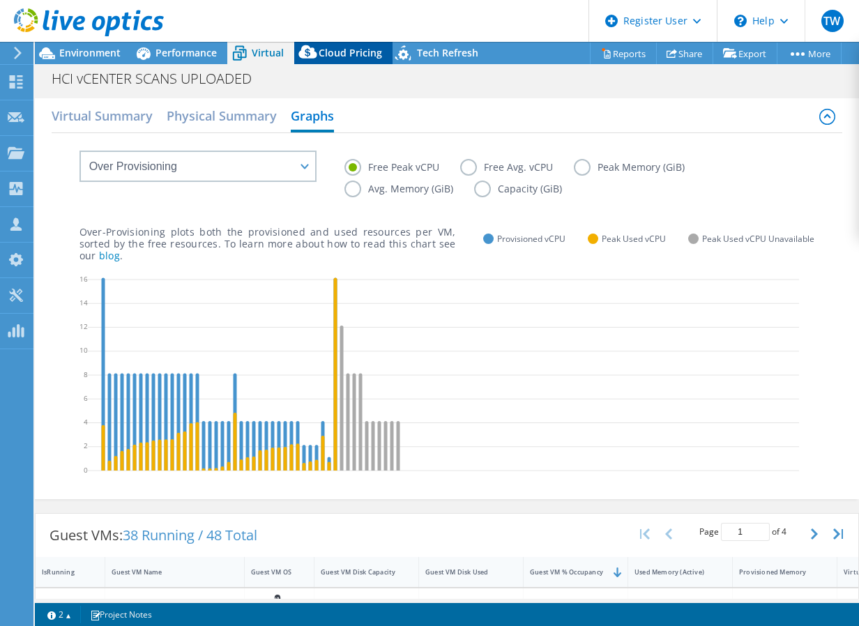
drag, startPoint x: 369, startPoint y: 157, endPoint x: 347, endPoint y: 54, distance: 105.5
click at [467, 167] on label "Free Avg. vCPU" at bounding box center [517, 167] width 114 height 17
click at [0, 0] on input "Free Avg. vCPU" at bounding box center [0, 0] width 0 height 0
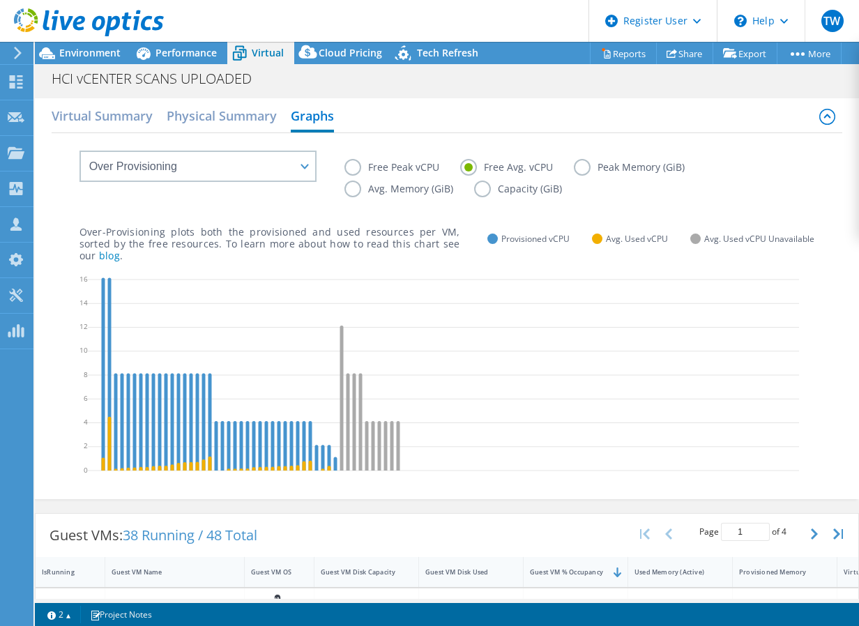
click at [571, 164] on label "Free Avg. vCPU" at bounding box center [517, 167] width 114 height 17
click at [0, 0] on input "Free Avg. vCPU" at bounding box center [0, 0] width 0 height 0
click at [578, 164] on label "Peak Memory (GiB)" at bounding box center [640, 167] width 132 height 17
click at [0, 0] on input "Peak Memory (GiB)" at bounding box center [0, 0] width 0 height 0
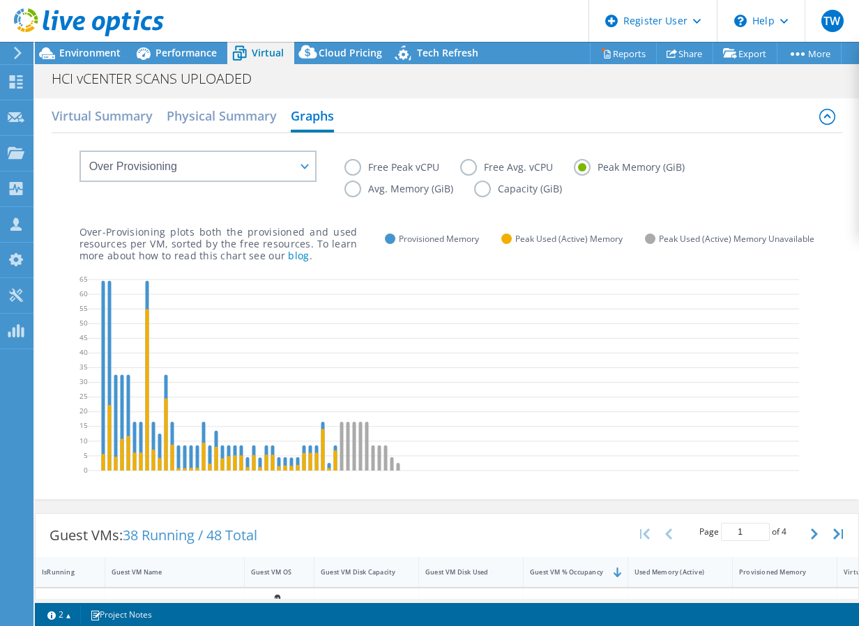
click at [352, 188] on label "Avg. Memory (GiB)" at bounding box center [410, 189] width 130 height 17
click at [0, 0] on input "Avg. Memory (GiB)" at bounding box center [0, 0] width 0 height 0
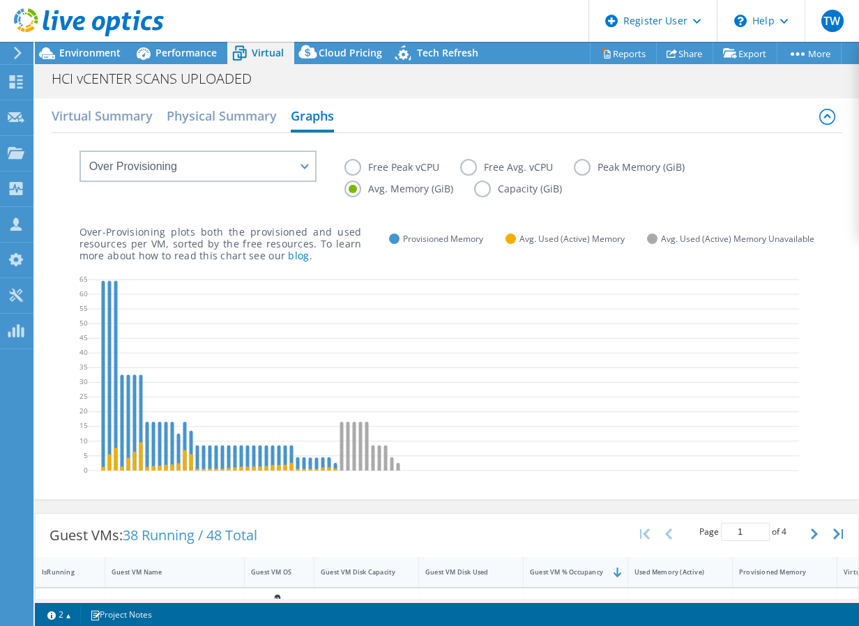
click at [485, 189] on label "Capacity (GiB)" at bounding box center [528, 189] width 109 height 17
click at [0, 0] on input "Capacity (GiB)" at bounding box center [0, 0] width 0 height 0
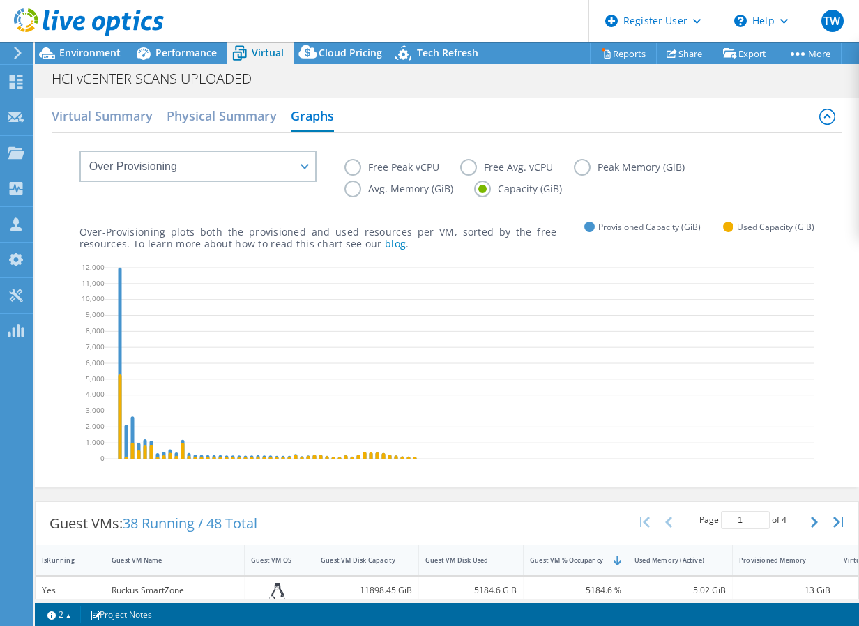
drag, startPoint x: 369, startPoint y: 278, endPoint x: 158, endPoint y: 201, distance: 225.1
drag, startPoint x: 175, startPoint y: 149, endPoint x: 177, endPoint y: 141, distance: 8.0
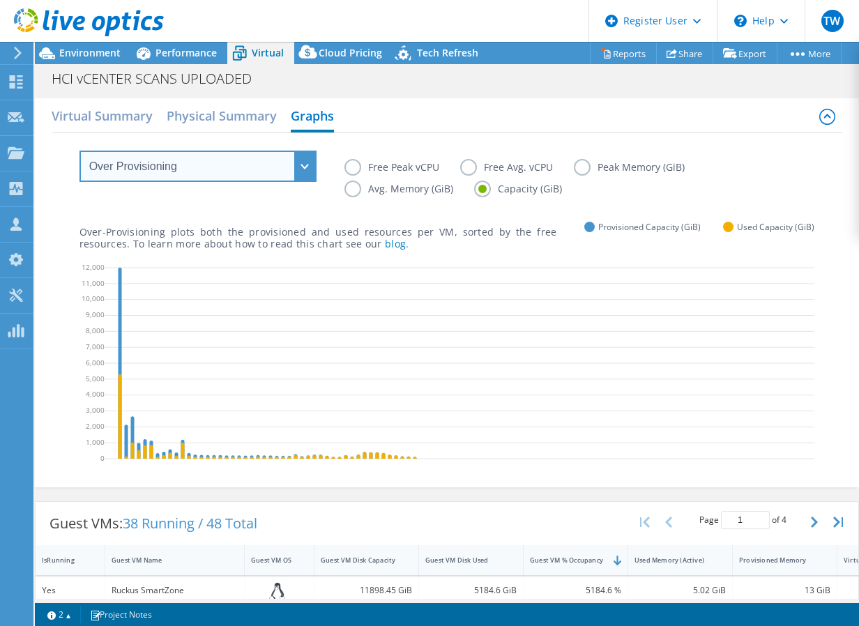
click at [194, 163] on select "VM Resource Distribution Provisioning Contrast Over Provisioning" at bounding box center [198, 166] width 237 height 31
select select "Provisioning Contrast"
click at [80, 151] on select "VM Resource Distribution Provisioning Contrast Over Provisioning" at bounding box center [198, 166] width 237 height 31
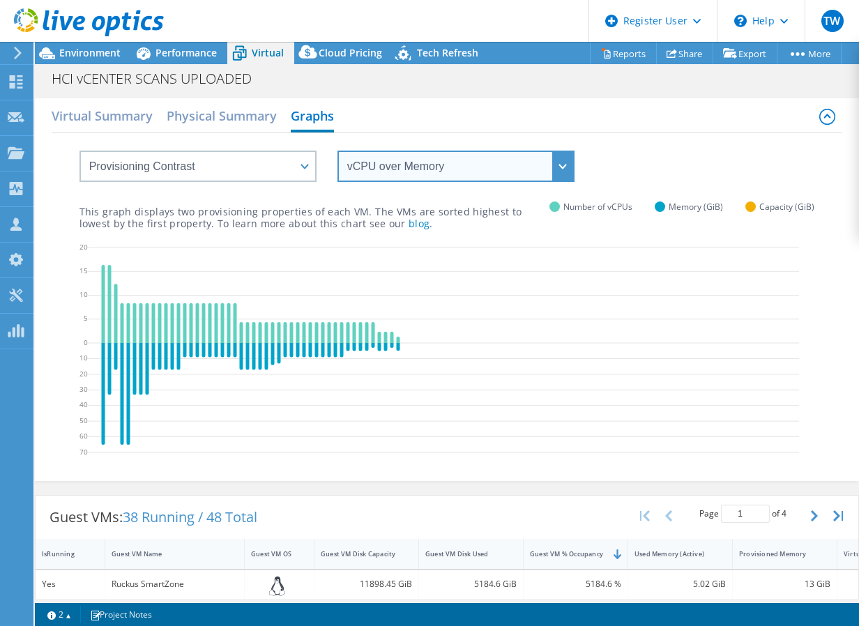
click at [409, 172] on select "vCPU over Memory vCPU over Capacity Memory over vCPU Memory over Capacity Capac…" at bounding box center [456, 166] width 237 height 31
select select "vCPU over Capacity"
click at [338, 151] on select "vCPU over Memory vCPU over Capacity Memory over vCPU Memory over Capacity Capac…" at bounding box center [456, 166] width 237 height 31
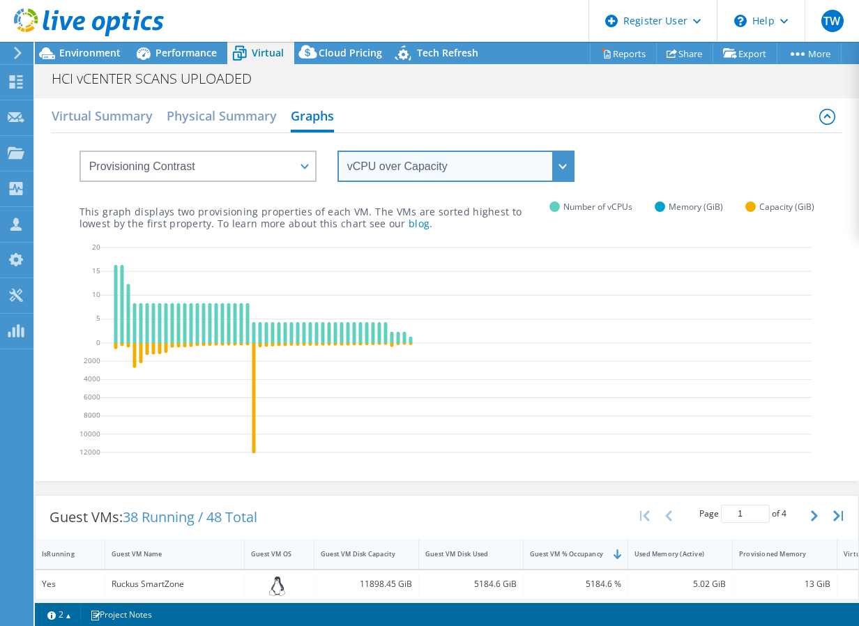
click at [373, 179] on select "vCPU over Memory vCPU over Capacity Memory over vCPU Memory over Capacity Capac…" at bounding box center [456, 166] width 237 height 31
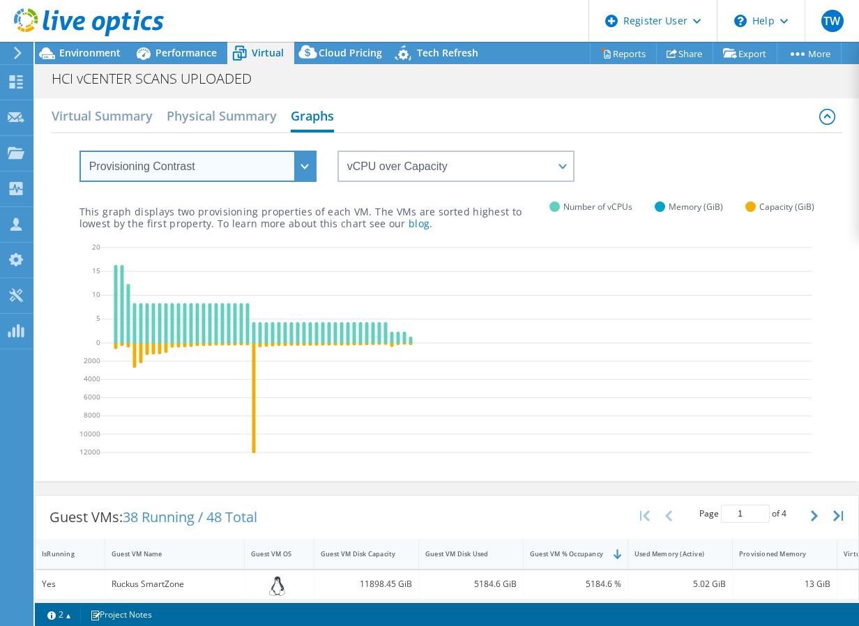
click at [213, 163] on select "VM Resource Distribution Provisioning Contrast Over Provisioning" at bounding box center [198, 166] width 237 height 31
select select "VM Resource Distribution"
click at [80, 151] on select "VM Resource Distribution Provisioning Contrast Over Provisioning" at bounding box center [198, 166] width 237 height 31
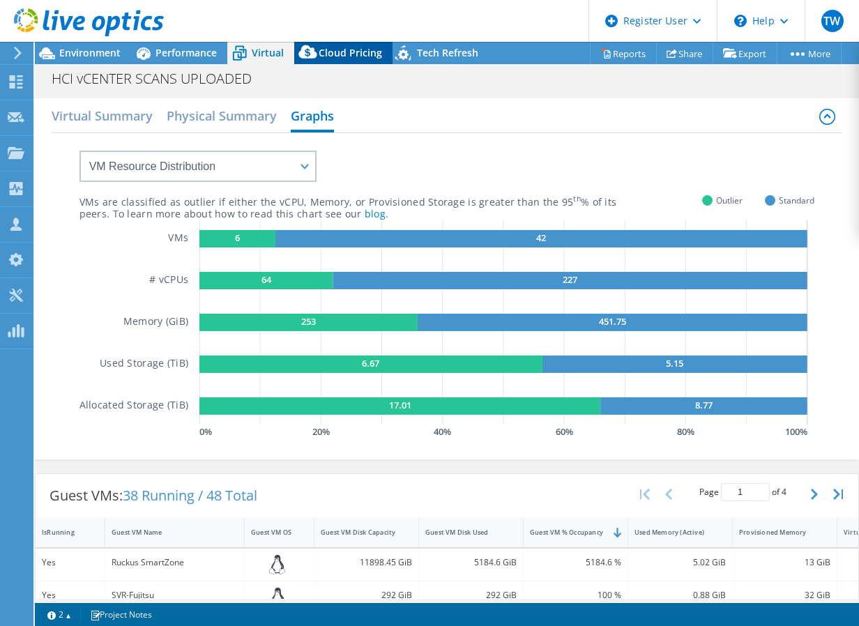
click at [359, 50] on span "Cloud Pricing" at bounding box center [350, 52] width 63 height 13
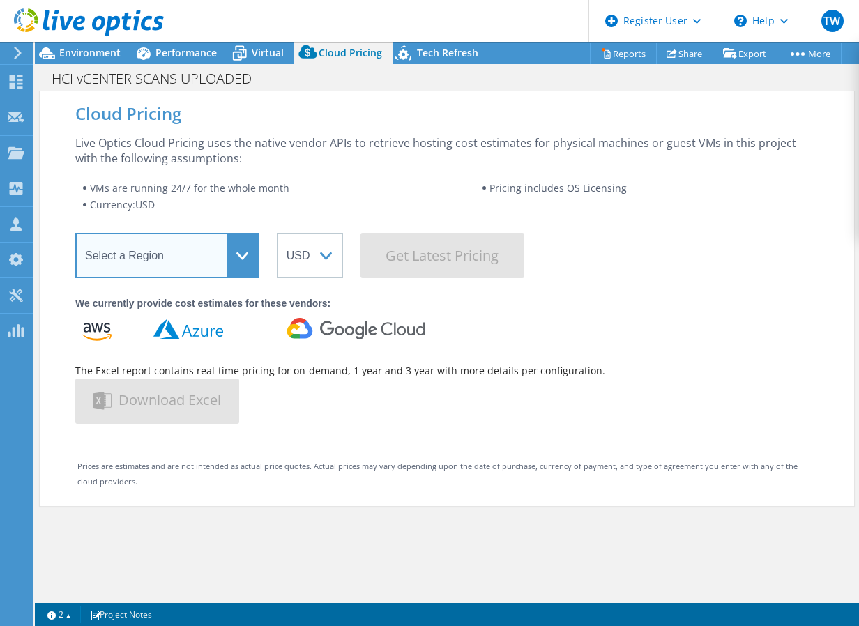
click at [234, 264] on select "Select a Region [GEOGRAPHIC_DATA] ([GEOGRAPHIC_DATA]) [GEOGRAPHIC_DATA] ([GEOGR…" at bounding box center [167, 255] width 184 height 45
click at [75, 233] on select "Select a Region [GEOGRAPHIC_DATA] ([GEOGRAPHIC_DATA]) [GEOGRAPHIC_DATA] ([GEOGR…" at bounding box center [167, 255] width 184 height 45
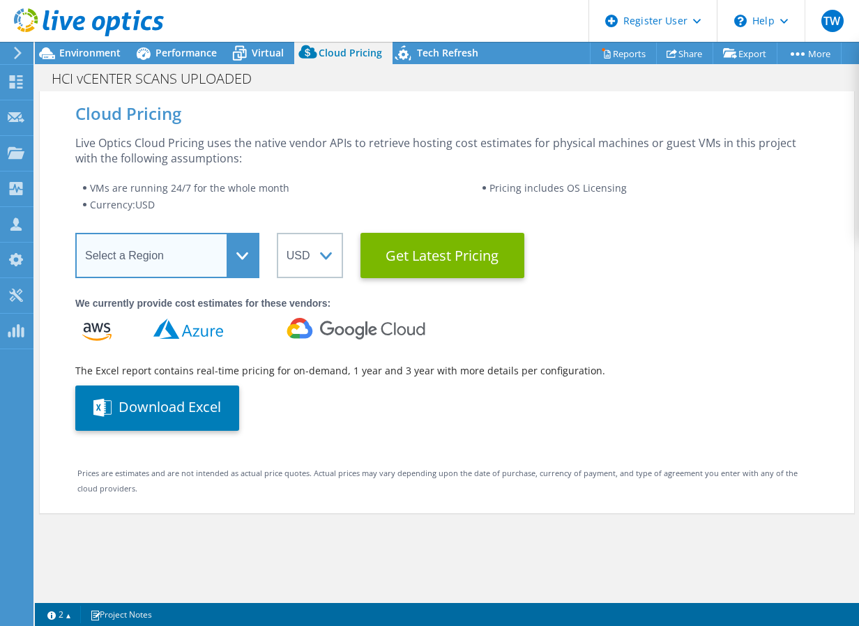
click at [152, 269] on select "Select a Region [GEOGRAPHIC_DATA] ([GEOGRAPHIC_DATA]) [GEOGRAPHIC_DATA] ([GEOGR…" at bounding box center [167, 255] width 184 height 45
select select "USEast"
click at [75, 233] on select "Select a Region [GEOGRAPHIC_DATA] ([GEOGRAPHIC_DATA]) [GEOGRAPHIC_DATA] ([GEOGR…" at bounding box center [167, 255] width 184 height 45
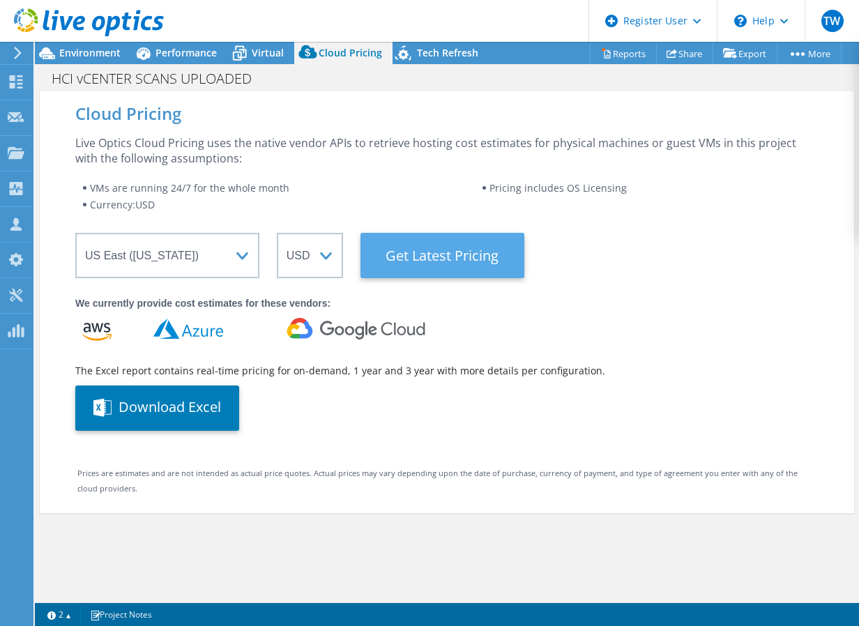
click at [428, 248] on Latest "Get Latest Pricing" at bounding box center [443, 255] width 164 height 45
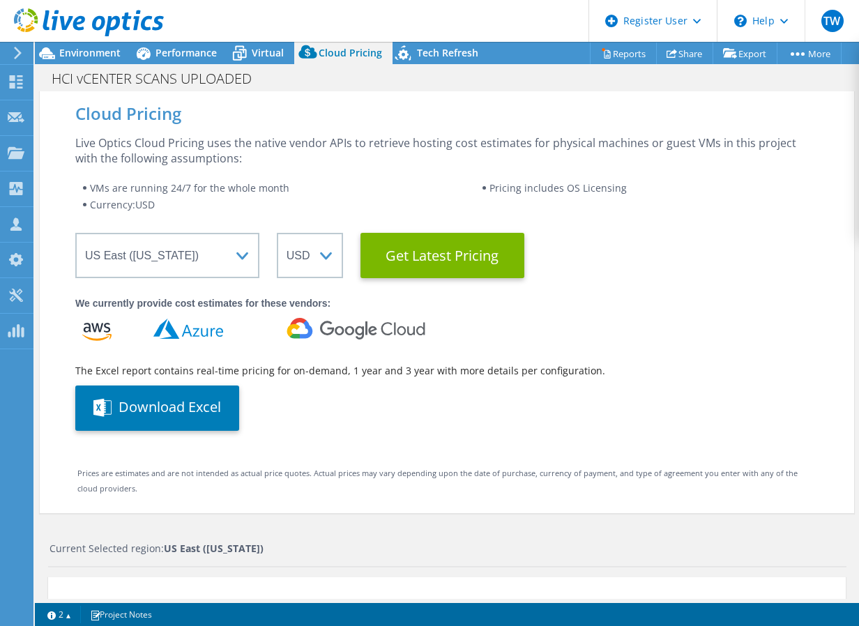
scroll to position [420, 0]
drag, startPoint x: 409, startPoint y: 290, endPoint x: 405, endPoint y: 388, distance: 97.7
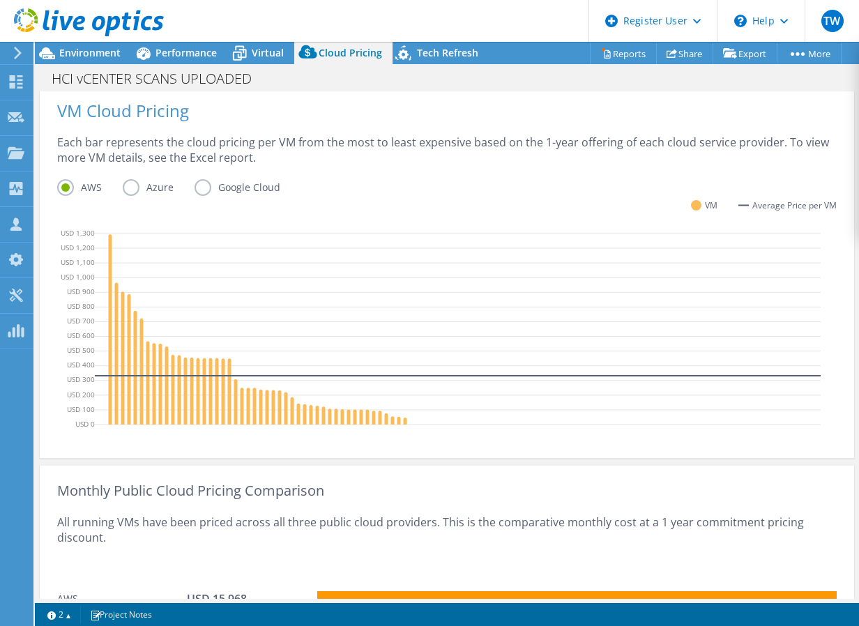
drag, startPoint x: 444, startPoint y: 368, endPoint x: 445, endPoint y: 440, distance: 71.8
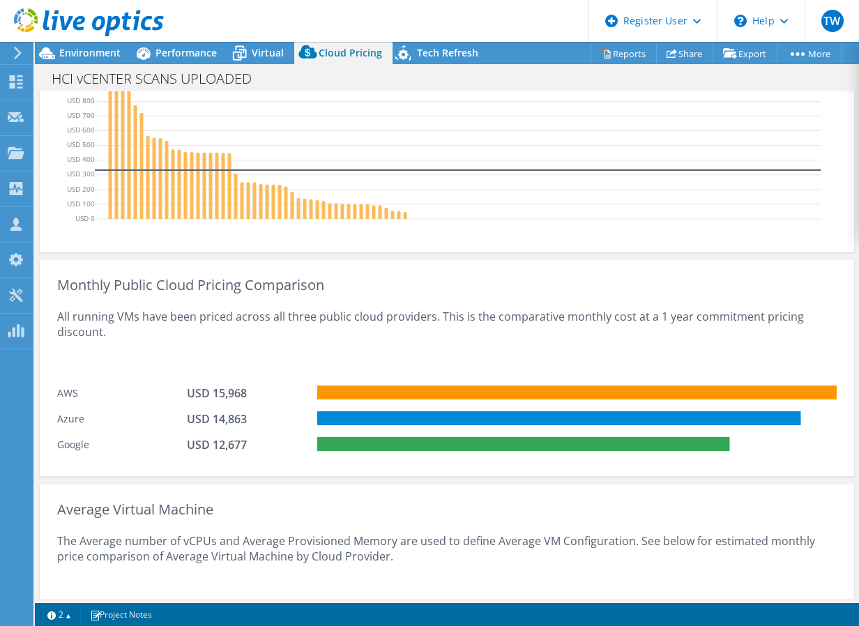
scroll to position [849, 0]
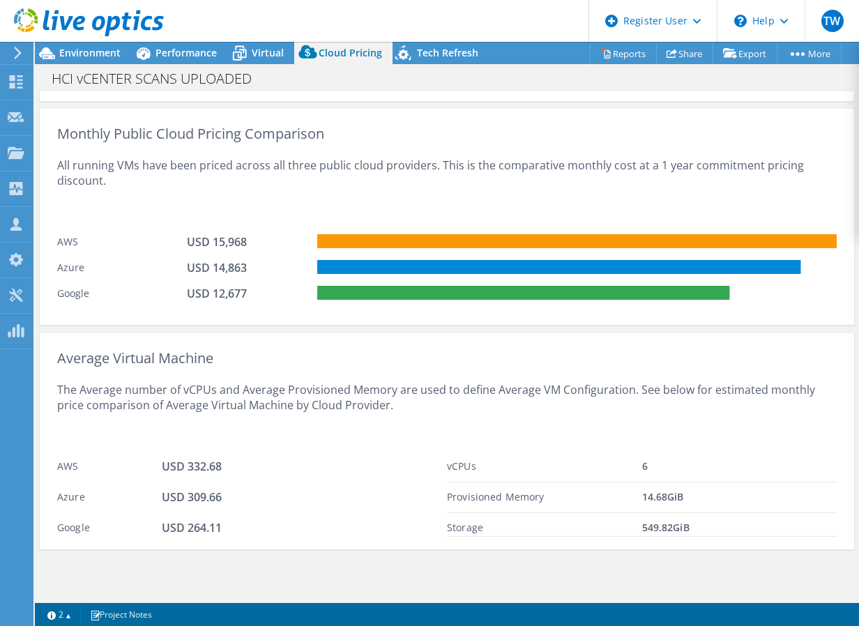
drag, startPoint x: 425, startPoint y: 361, endPoint x: 432, endPoint y: 445, distance: 84.6
drag, startPoint x: 218, startPoint y: 236, endPoint x: 424, endPoint y: 232, distance: 206.5
click at [424, 232] on div "AWS USD 15,968" at bounding box center [447, 240] width 780 height 26
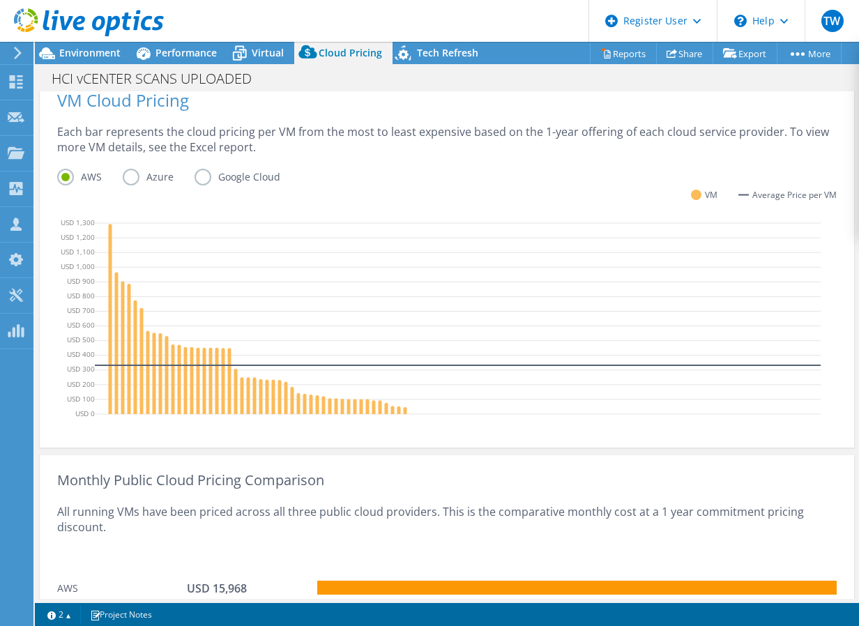
scroll to position [0, 0]
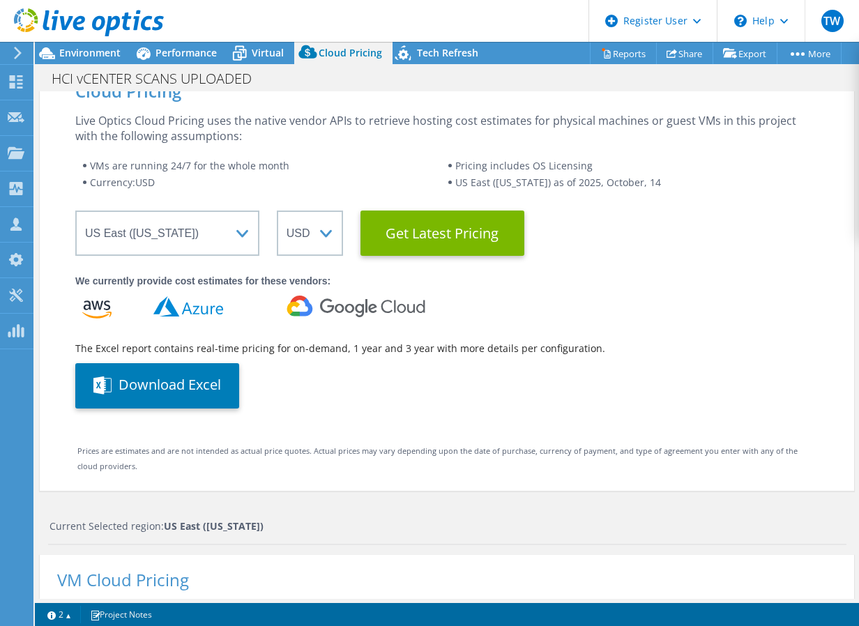
drag, startPoint x: 301, startPoint y: 271, endPoint x: 294, endPoint y: 85, distance: 185.6
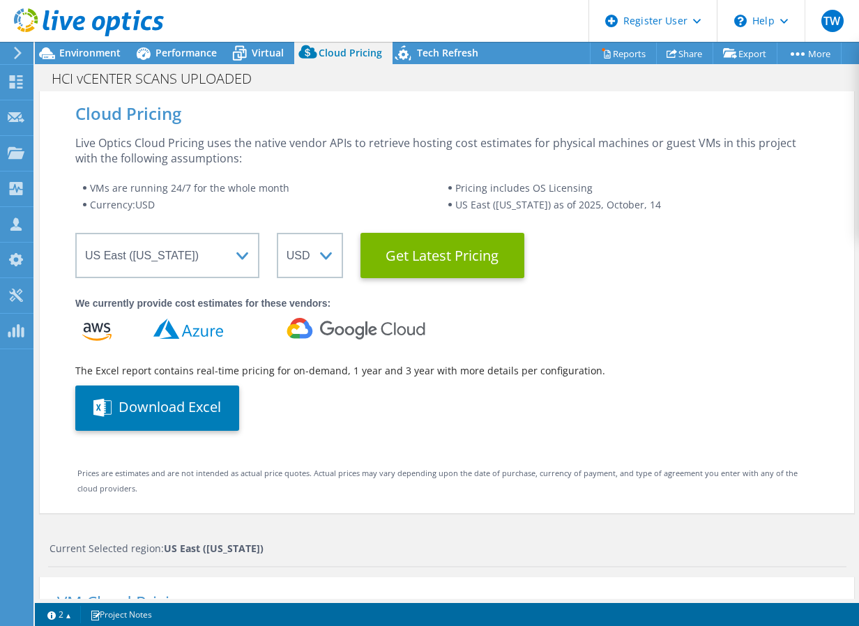
drag, startPoint x: 377, startPoint y: 137, endPoint x: 386, endPoint y: 91, distance: 47.7
click at [427, 43] on div "Tech Refresh" at bounding box center [441, 53] width 96 height 22
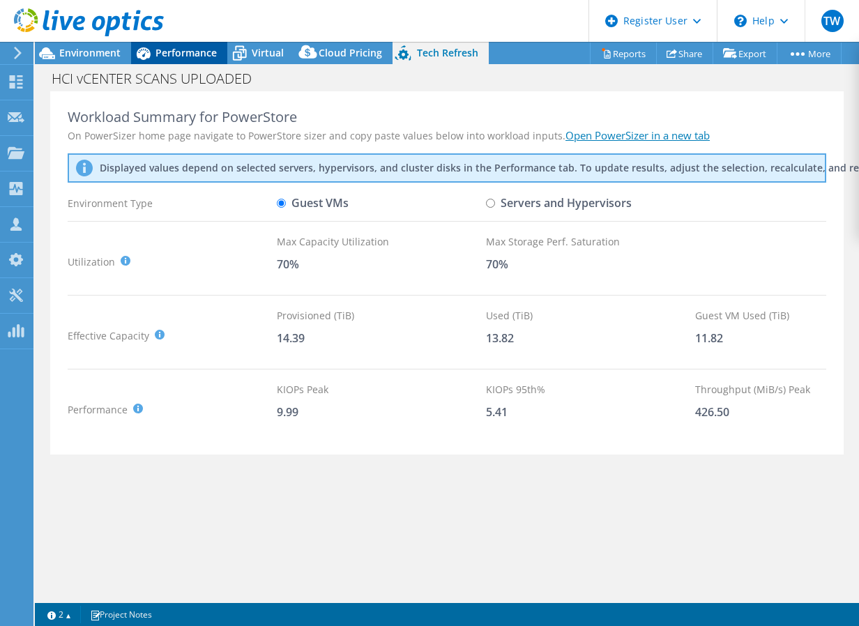
click at [192, 52] on span "Performance" at bounding box center [186, 52] width 61 height 13
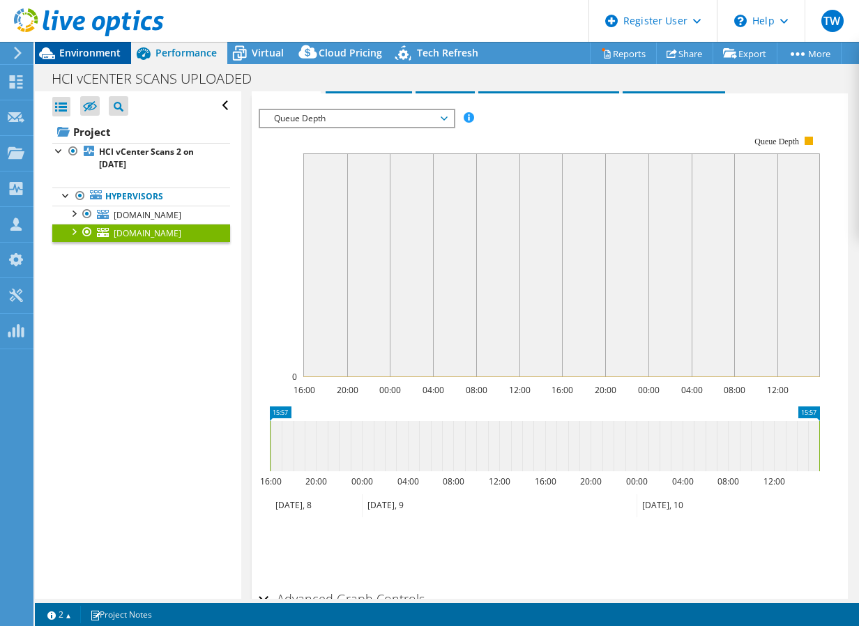
click at [61, 59] on span "Environment" at bounding box center [89, 52] width 61 height 13
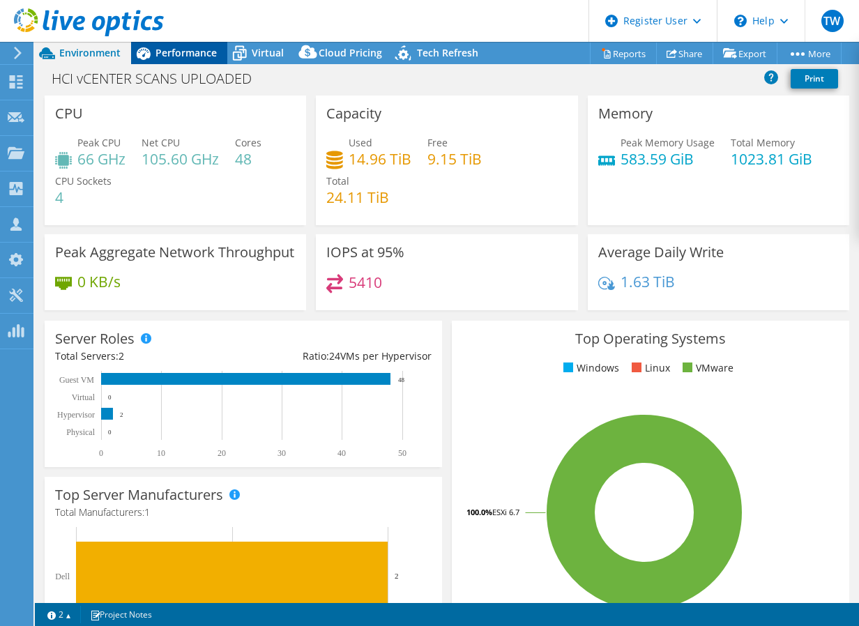
click at [172, 62] on div "Performance" at bounding box center [179, 53] width 96 height 22
